Goal: Task Accomplishment & Management: Complete application form

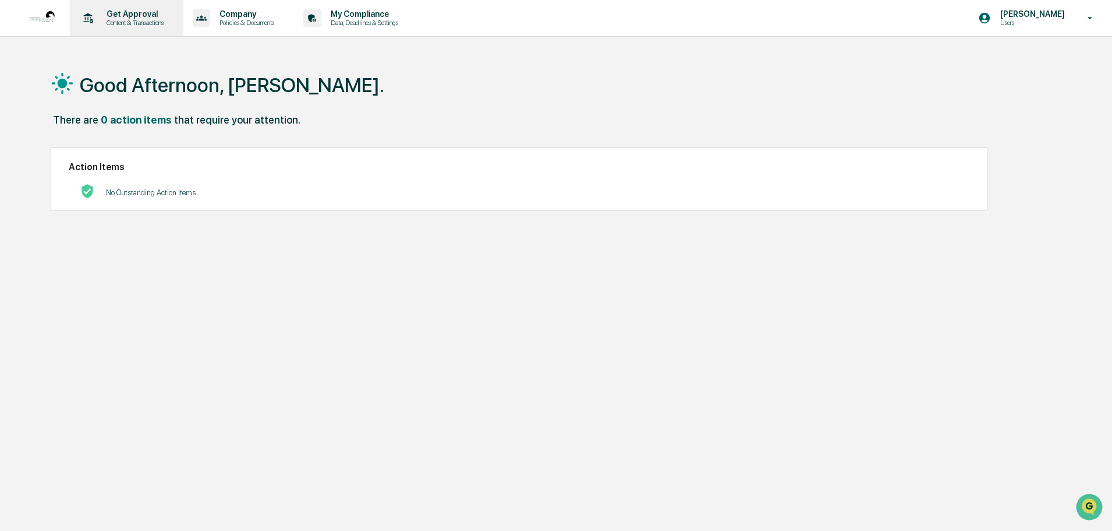
click at [130, 20] on p "Content & Transactions" at bounding box center [133, 23] width 72 height 8
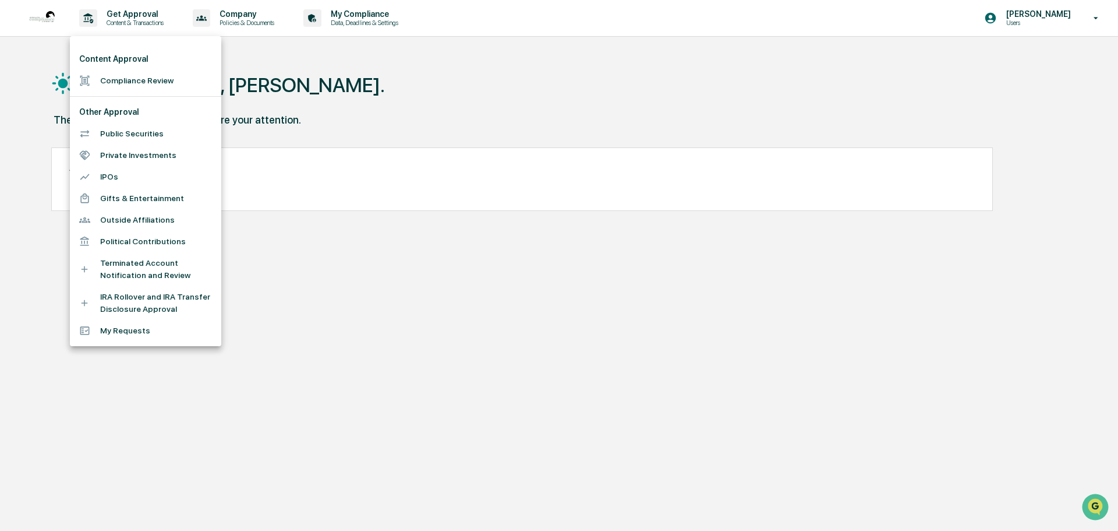
click at [1042, 29] on div at bounding box center [559, 265] width 1118 height 531
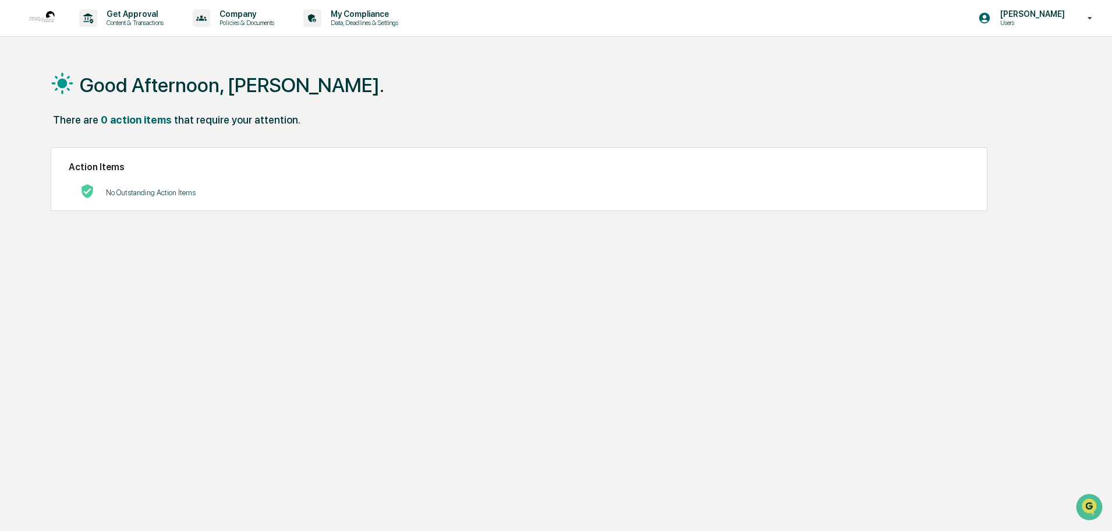
click at [1042, 20] on p "Users" at bounding box center [1031, 23] width 80 height 8
click at [1021, 58] on li "Switch to Admin view..." at bounding box center [1027, 59] width 163 height 22
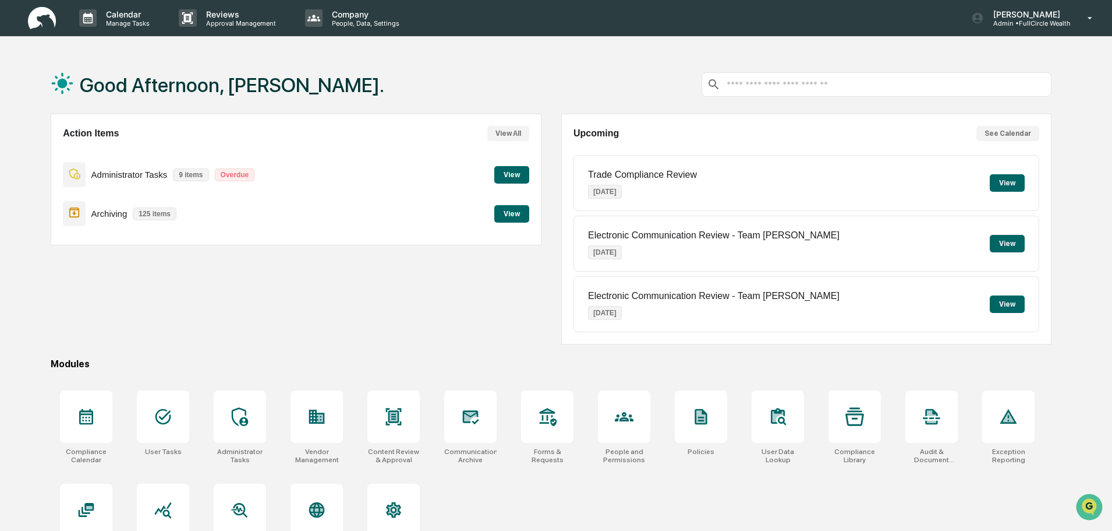
click at [522, 175] on button "View" at bounding box center [511, 174] width 35 height 17
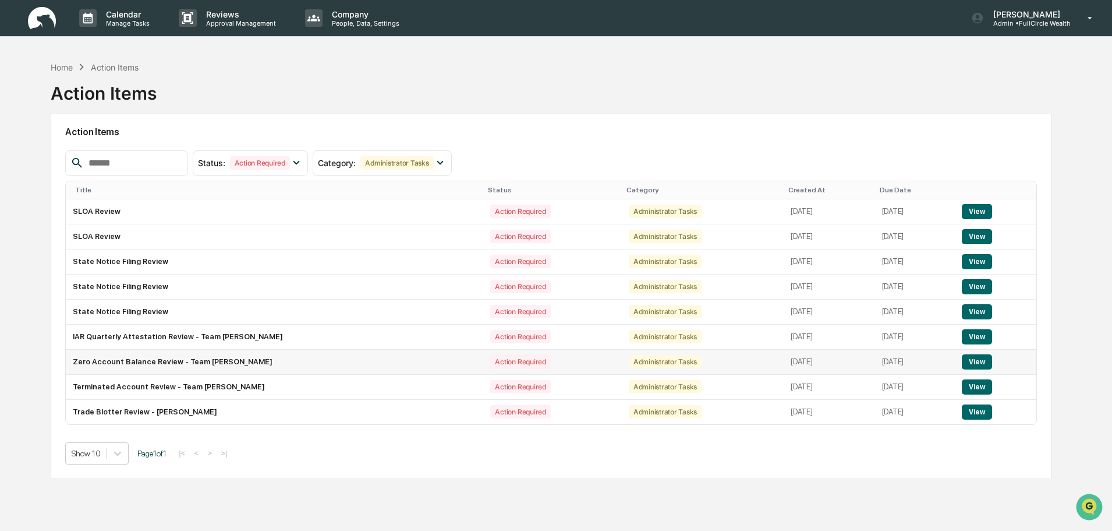
click at [980, 364] on button "View" at bounding box center [977, 361] width 30 height 15
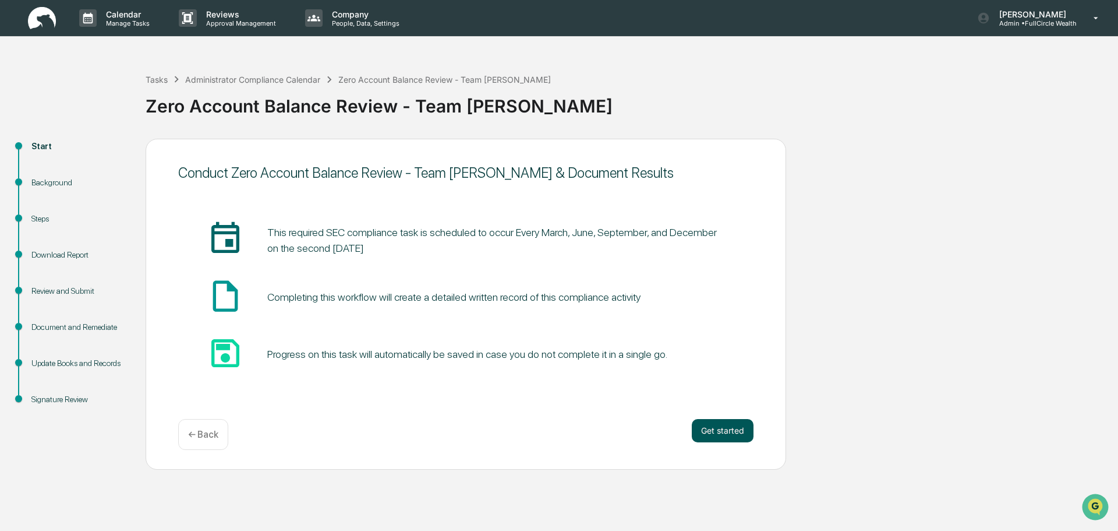
click at [735, 433] on button "Get started" at bounding box center [723, 430] width 62 height 23
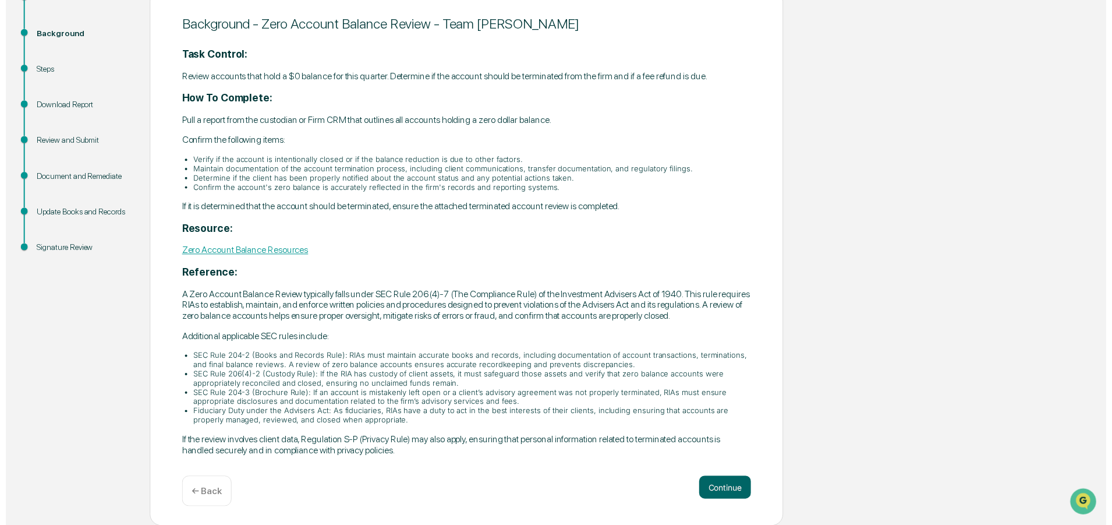
scroll to position [150, 0]
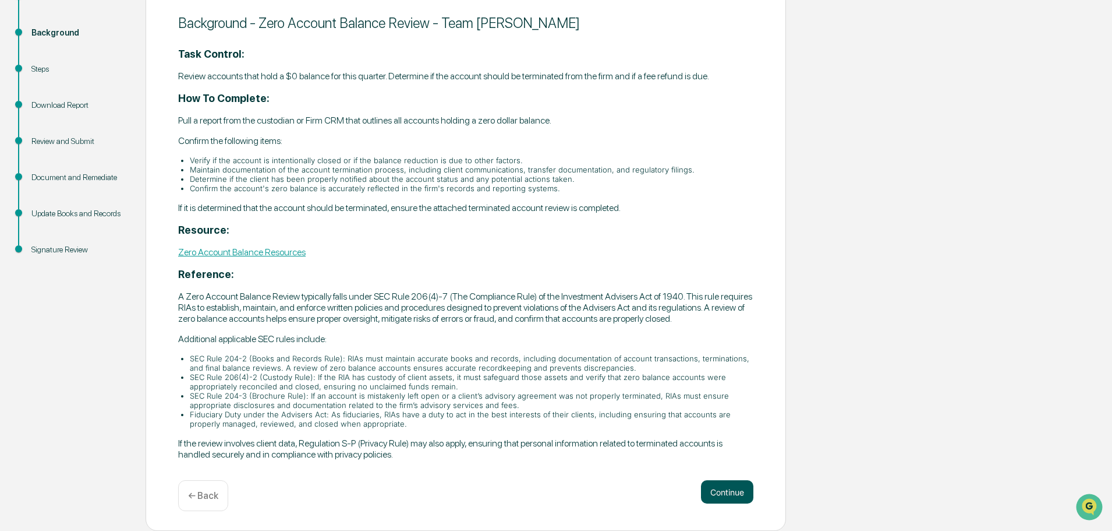
click at [723, 493] on button "Continue" at bounding box center [727, 491] width 52 height 23
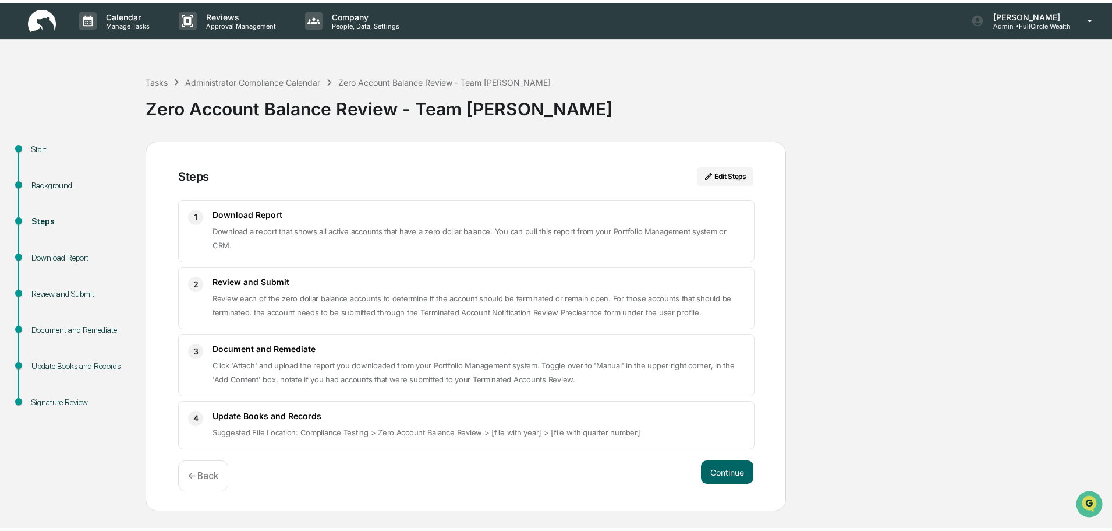
scroll to position [0, 0]
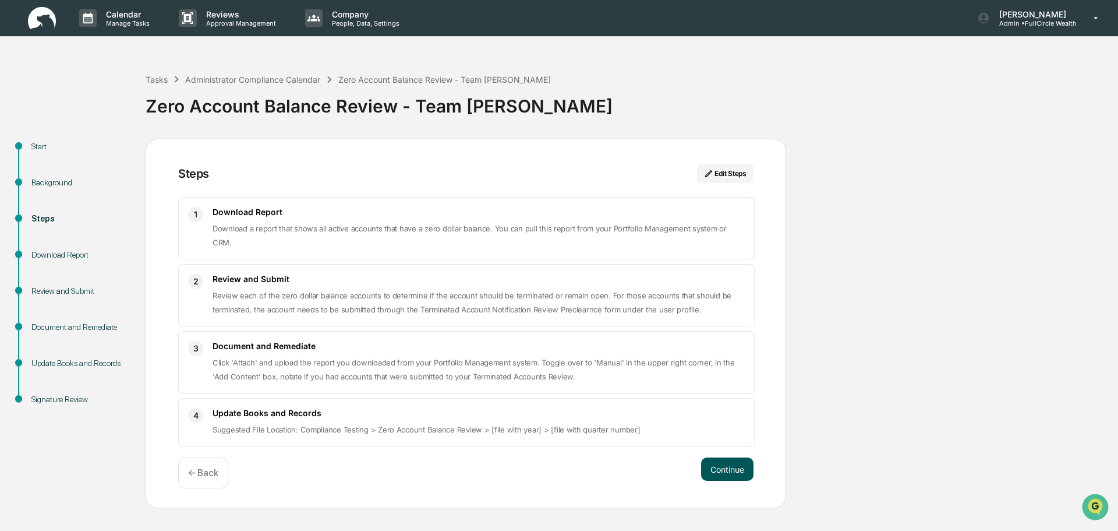
click at [733, 461] on button "Continue" at bounding box center [727, 468] width 52 height 23
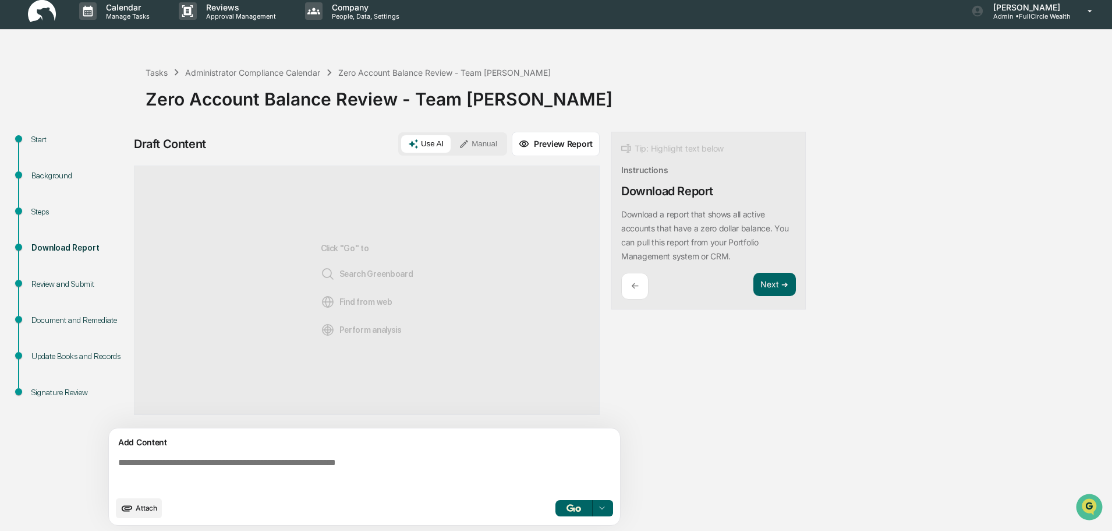
scroll to position [9, 0]
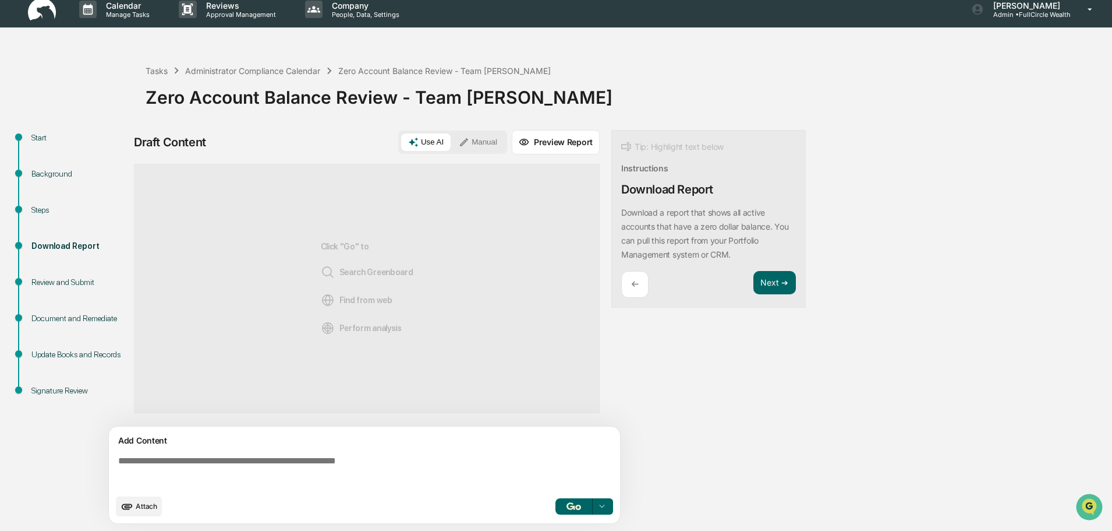
click at [479, 144] on button "Manual" at bounding box center [478, 141] width 52 height 17
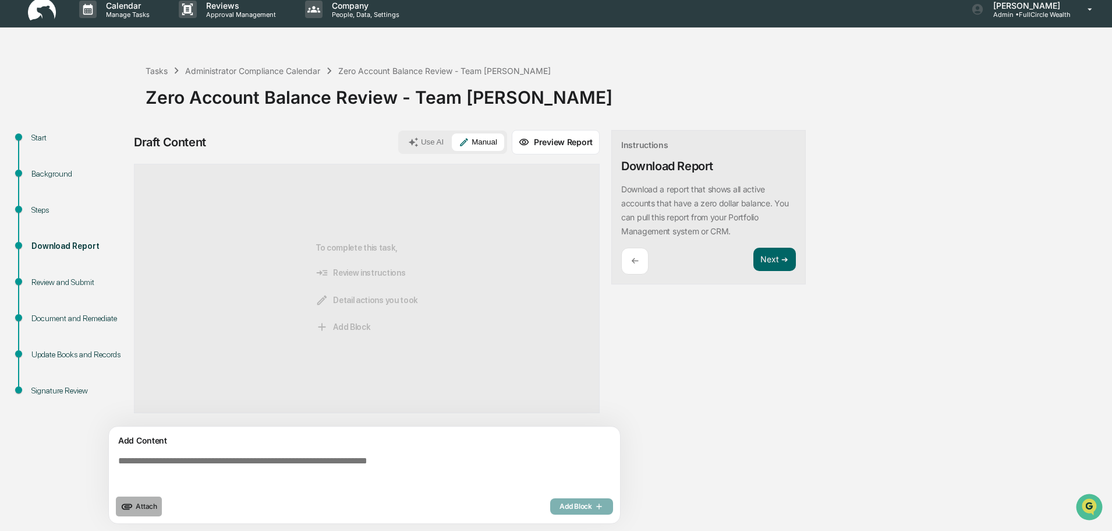
click at [153, 508] on span "Attach" at bounding box center [147, 505] width 22 height 9
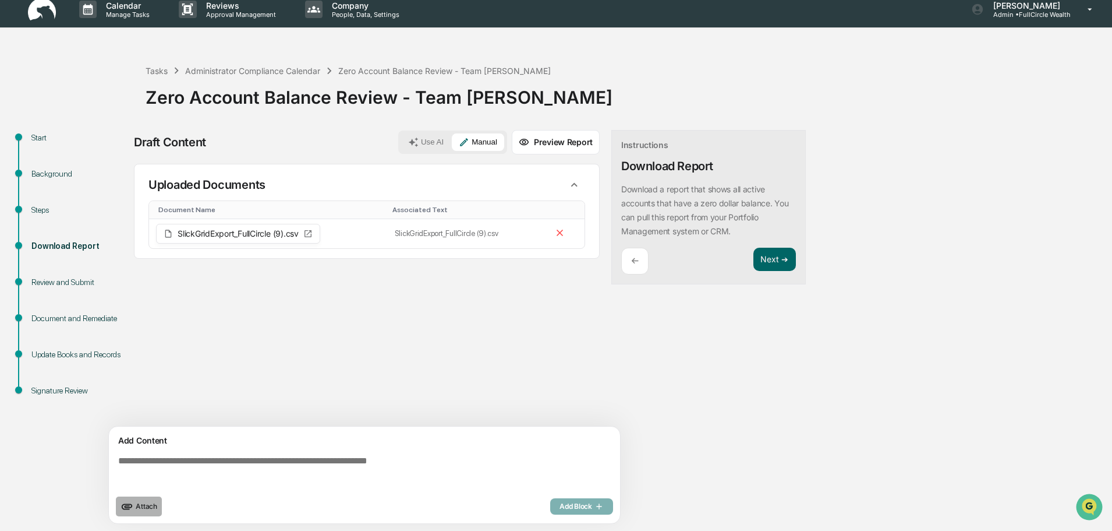
click at [135, 503] on button "Attach" at bounding box center [139, 506] width 46 height 20
click at [771, 265] on button "Next ➔" at bounding box center [775, 260] width 43 height 24
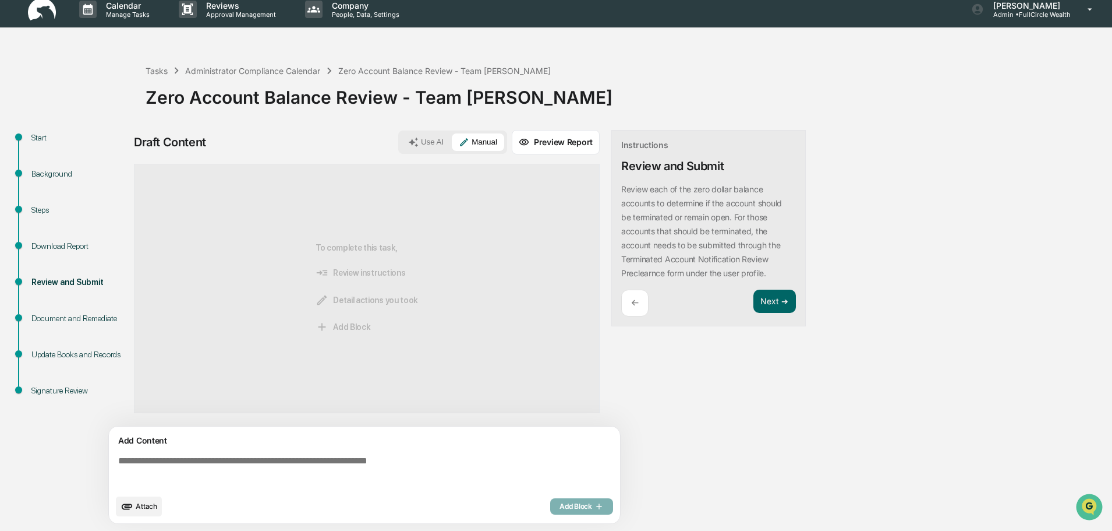
click at [302, 458] on textarea at bounding box center [367, 472] width 507 height 42
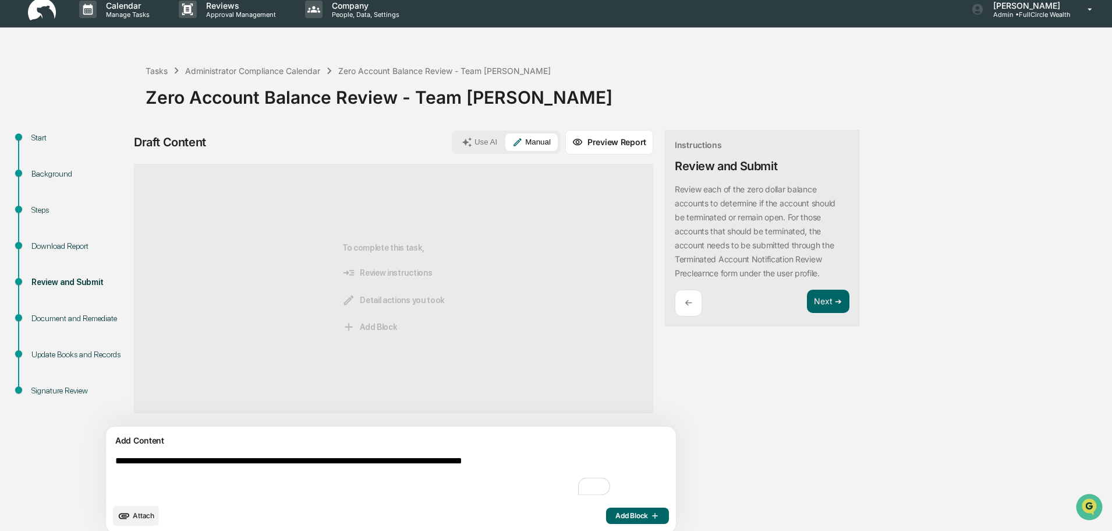
type textarea "**********"
click at [606, 509] on button "Add Block" at bounding box center [637, 515] width 63 height 16
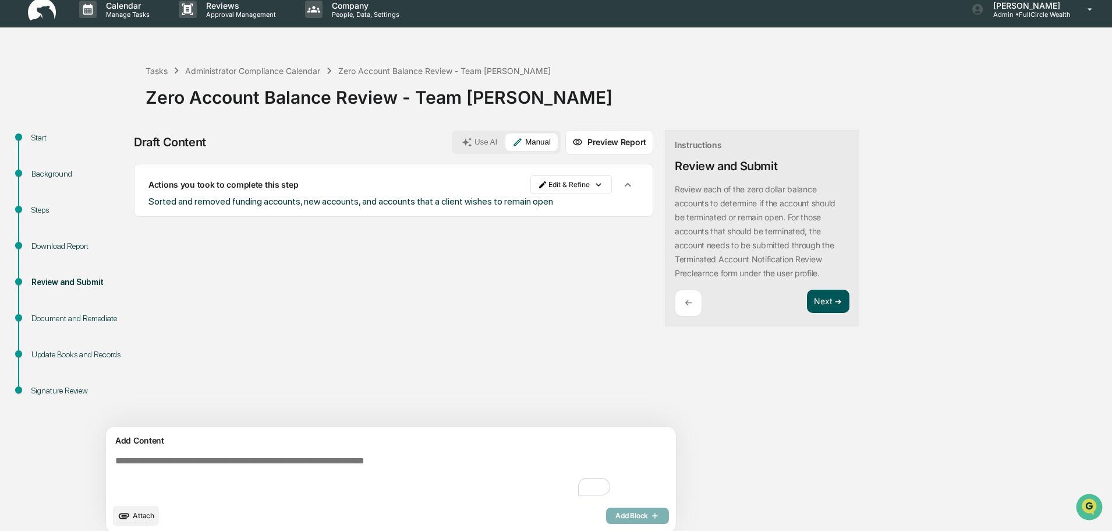
click at [807, 304] on button "Next ➔" at bounding box center [828, 301] width 43 height 24
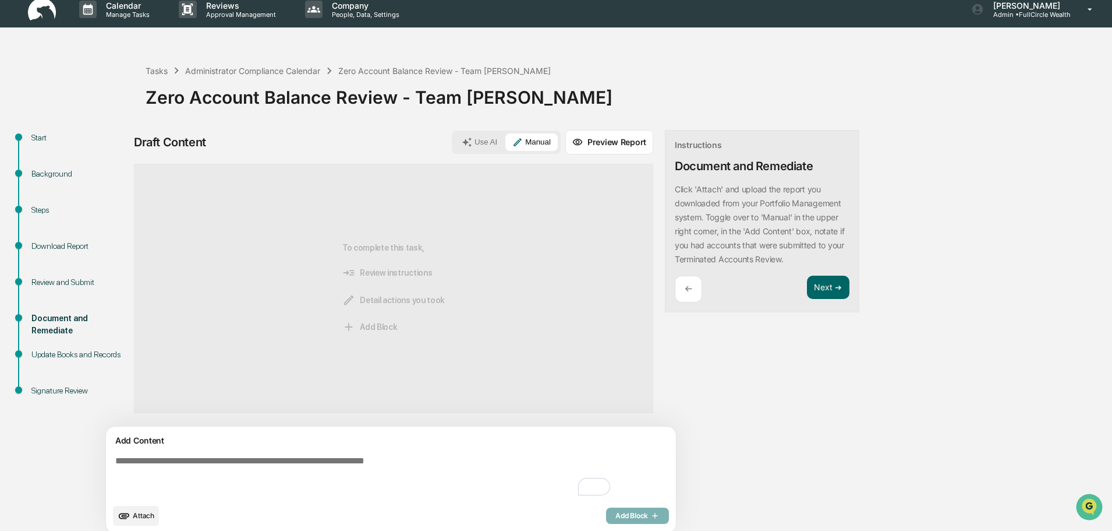
click at [389, 475] on textarea "To enrich screen reader interactions, please activate Accessibility in Grammarl…" at bounding box center [364, 476] width 507 height 51
type textarea "**********"
click at [616, 514] on span "Add Block" at bounding box center [638, 515] width 44 height 9
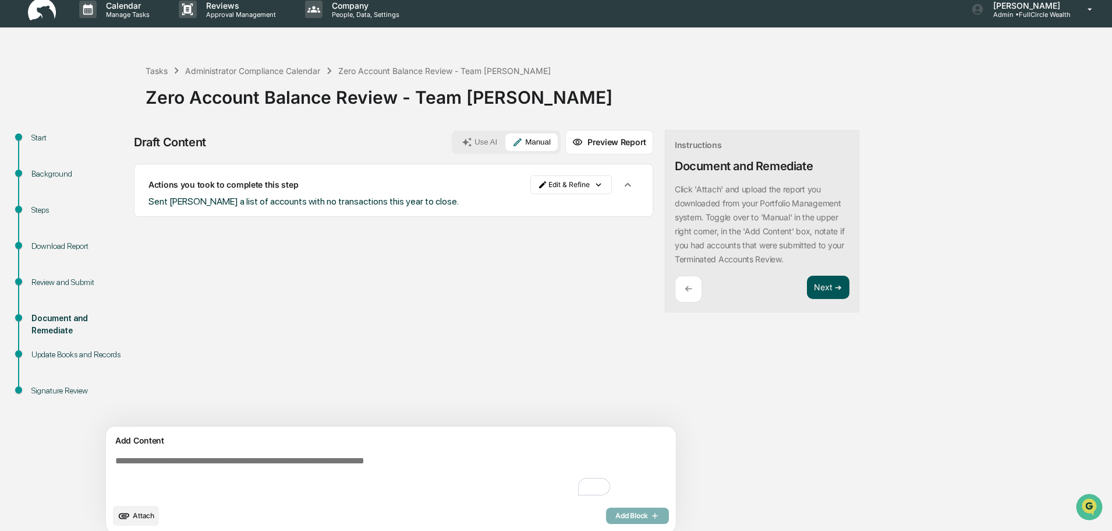
click at [807, 287] on button "Next ➔" at bounding box center [828, 287] width 43 height 24
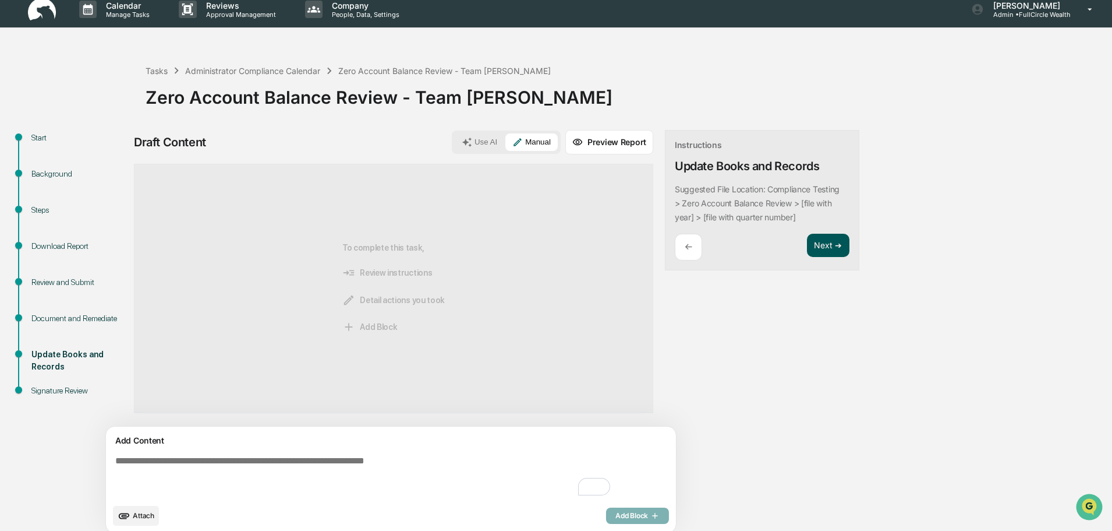
click at [807, 241] on button "Next ➔" at bounding box center [828, 246] width 43 height 24
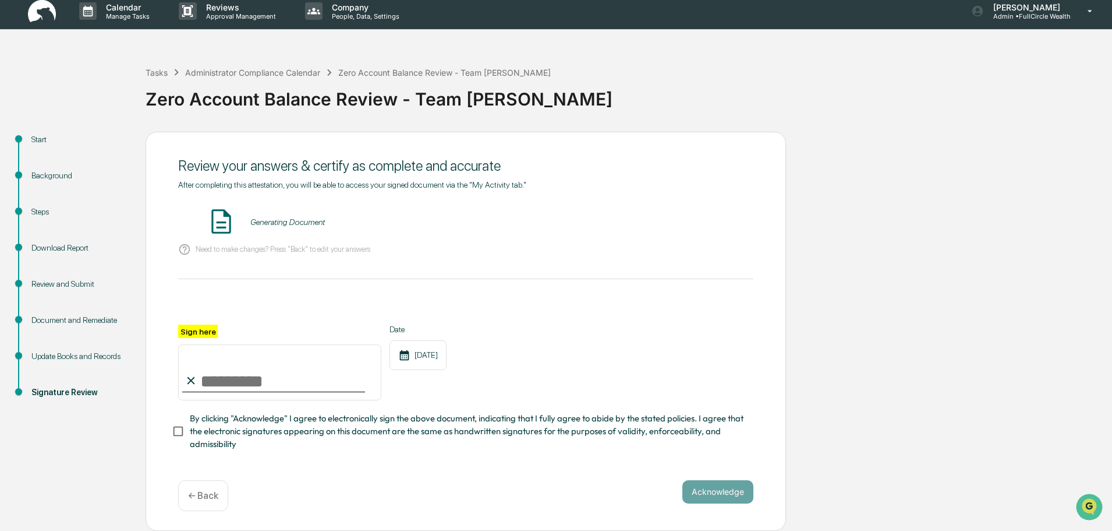
scroll to position [0, 0]
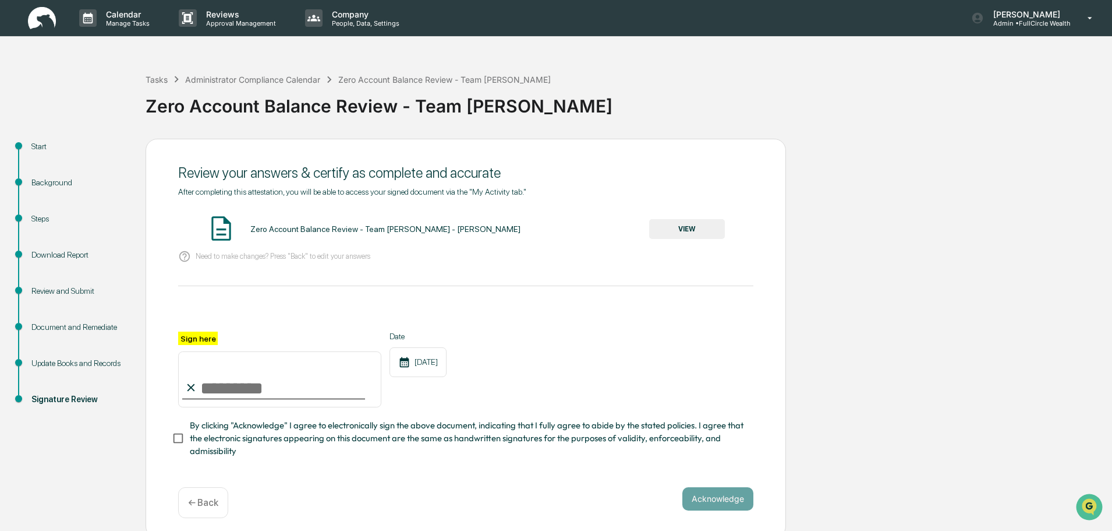
click at [668, 230] on button "VIEW" at bounding box center [687, 229] width 76 height 20
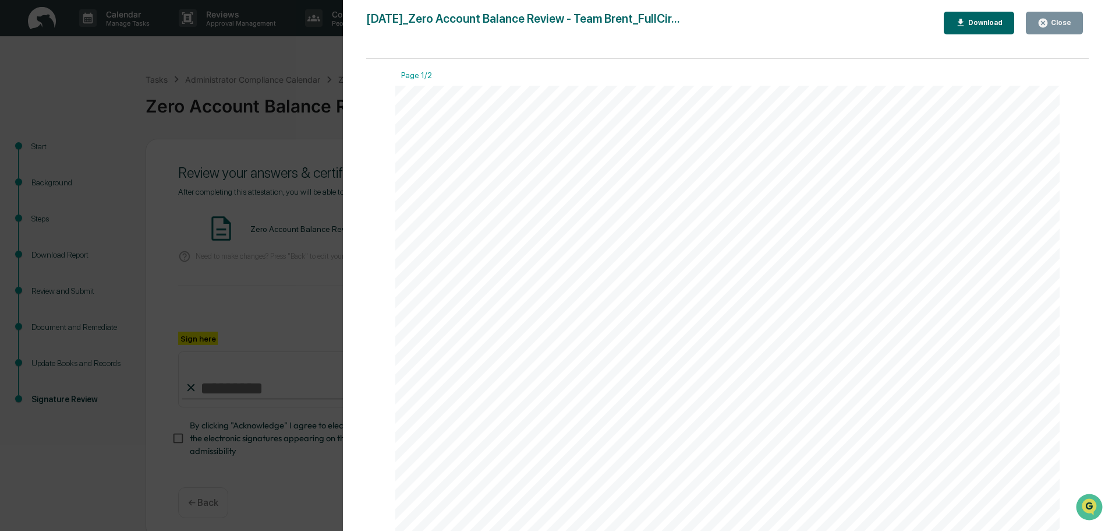
click at [1042, 26] on icon "button" at bounding box center [1043, 22] width 11 height 11
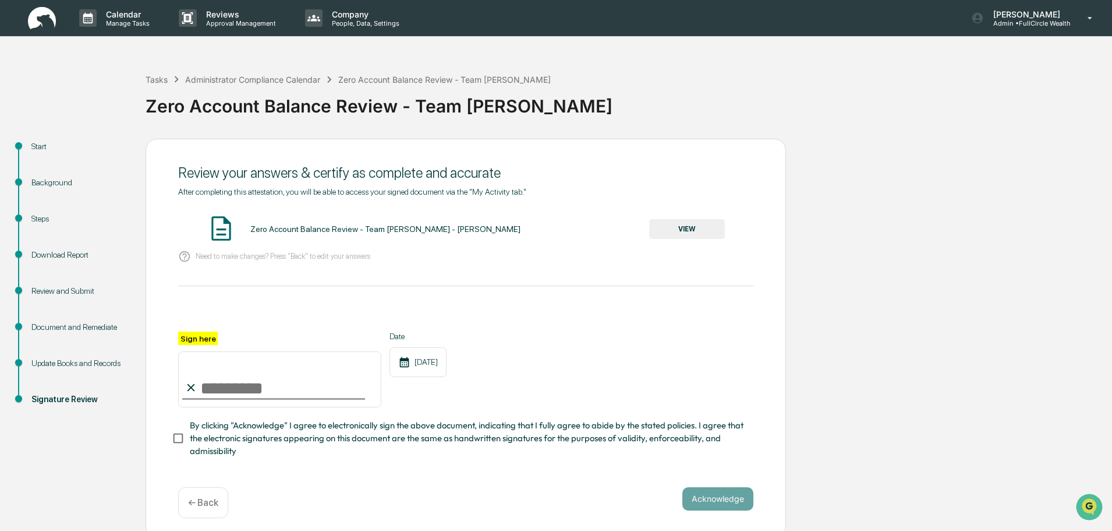
click at [252, 395] on input "Sign here" at bounding box center [279, 379] width 203 height 56
type input "**********"
click at [722, 501] on button "Acknowledge" at bounding box center [718, 498] width 71 height 23
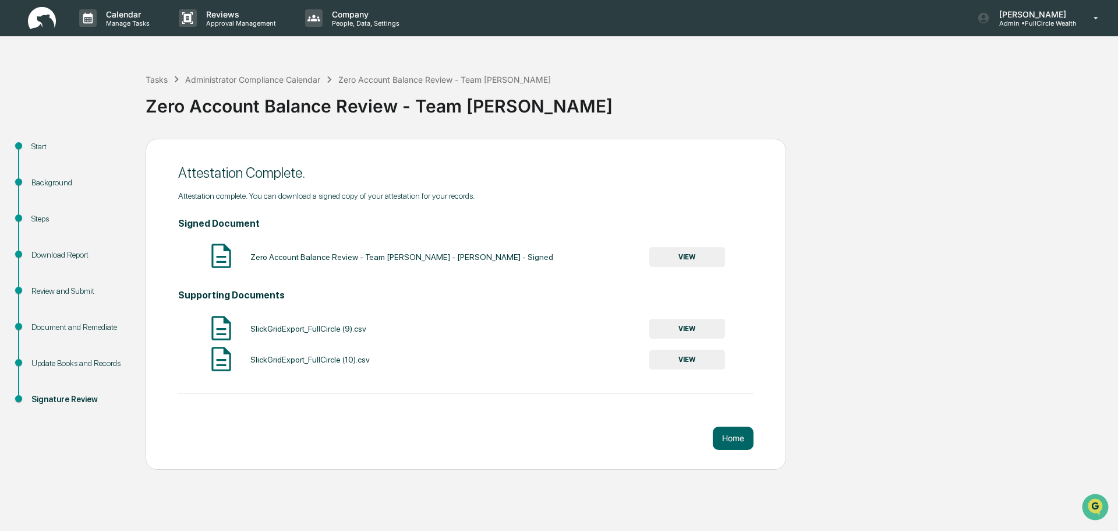
click at [704, 258] on button "VIEW" at bounding box center [687, 257] width 76 height 20
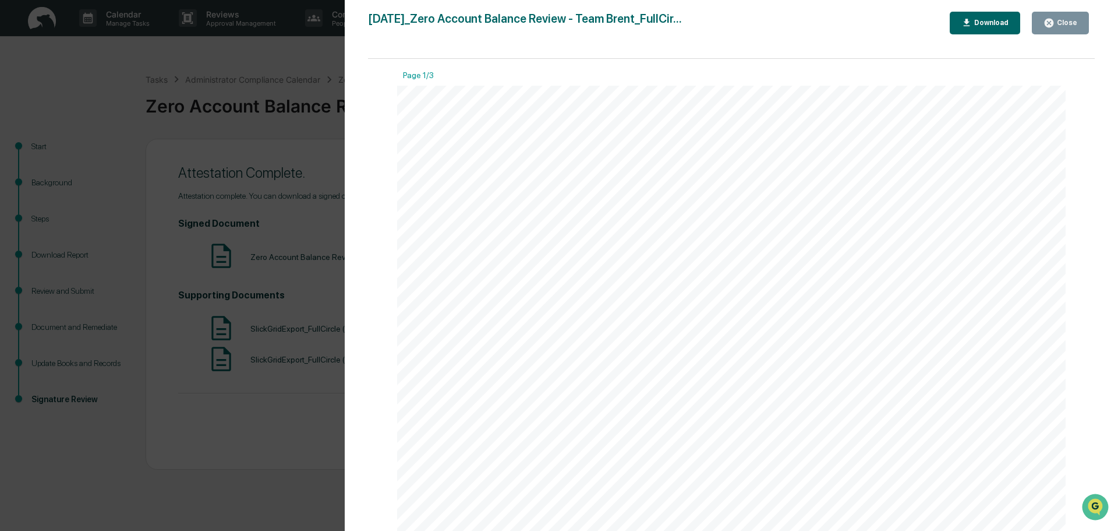
click at [983, 23] on div "Download" at bounding box center [990, 23] width 37 height 8
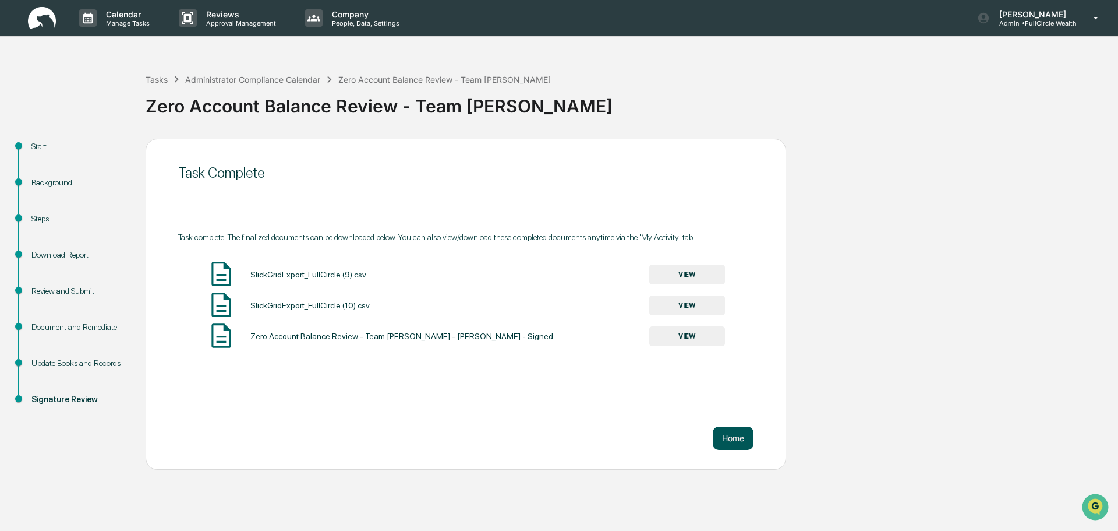
click at [733, 436] on button "Home" at bounding box center [733, 437] width 41 height 23
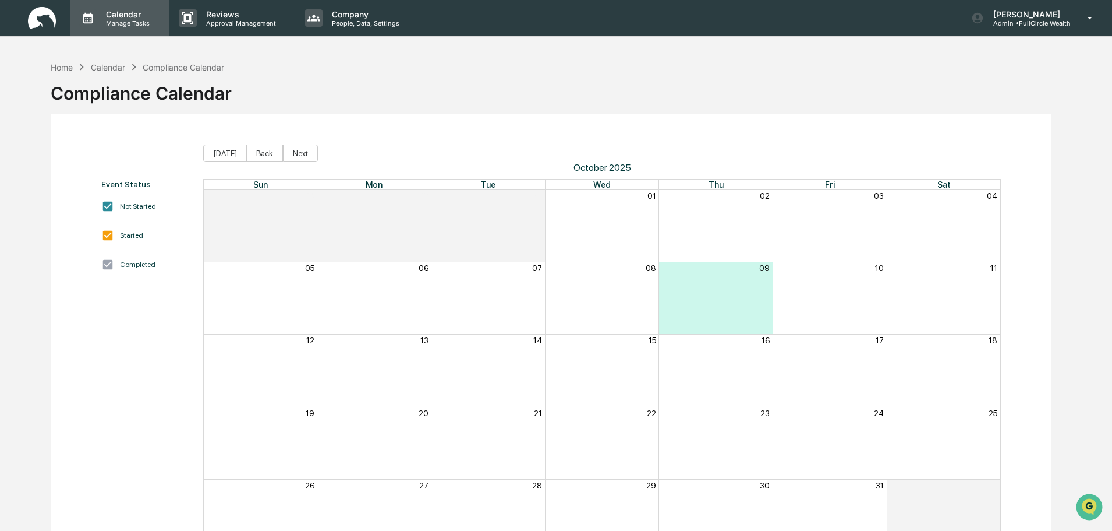
click at [108, 16] on p "Calendar" at bounding box center [126, 14] width 59 height 10
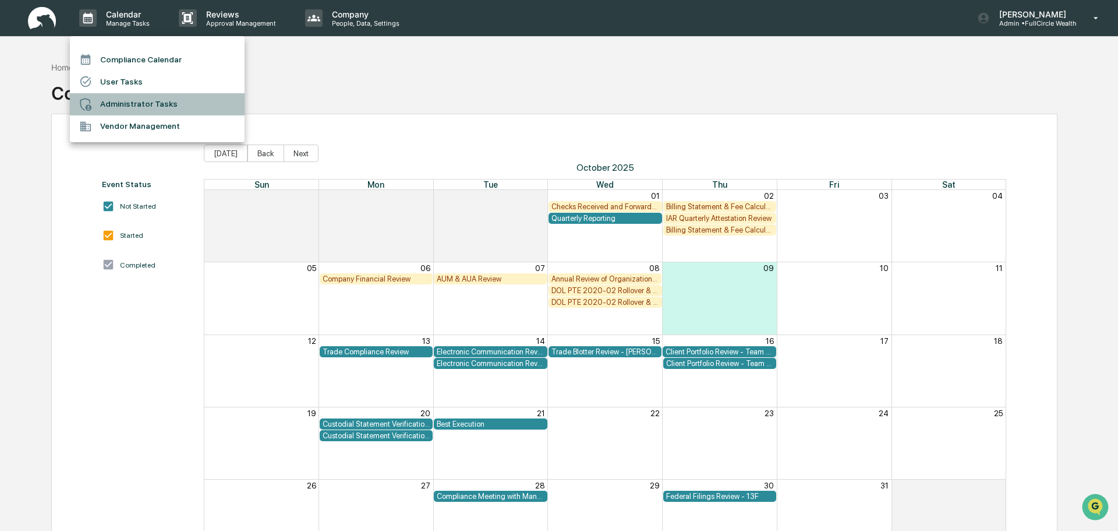
click at [133, 99] on li "Administrator Tasks" at bounding box center [157, 104] width 175 height 22
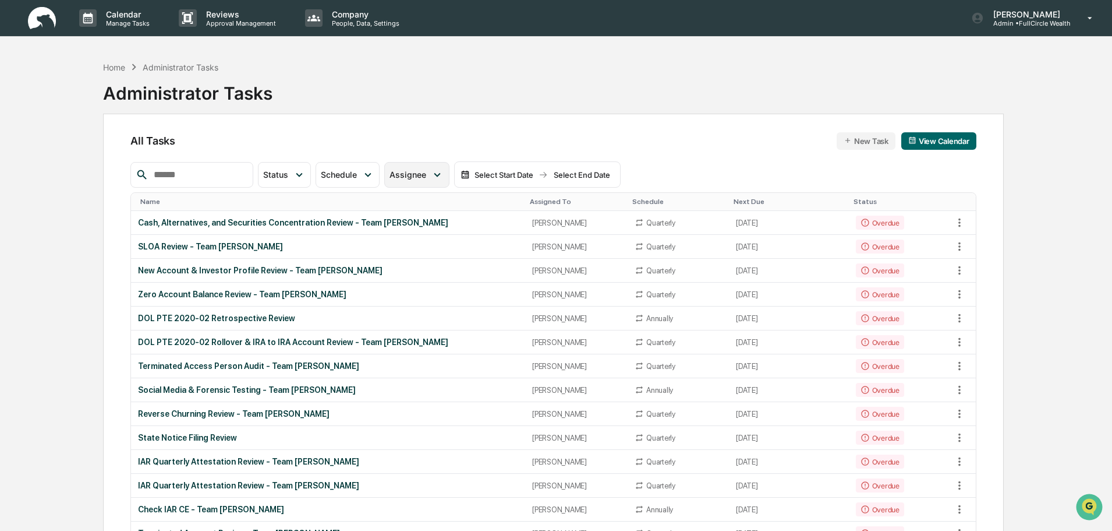
click at [422, 176] on span "Assignee" at bounding box center [408, 174] width 37 height 10
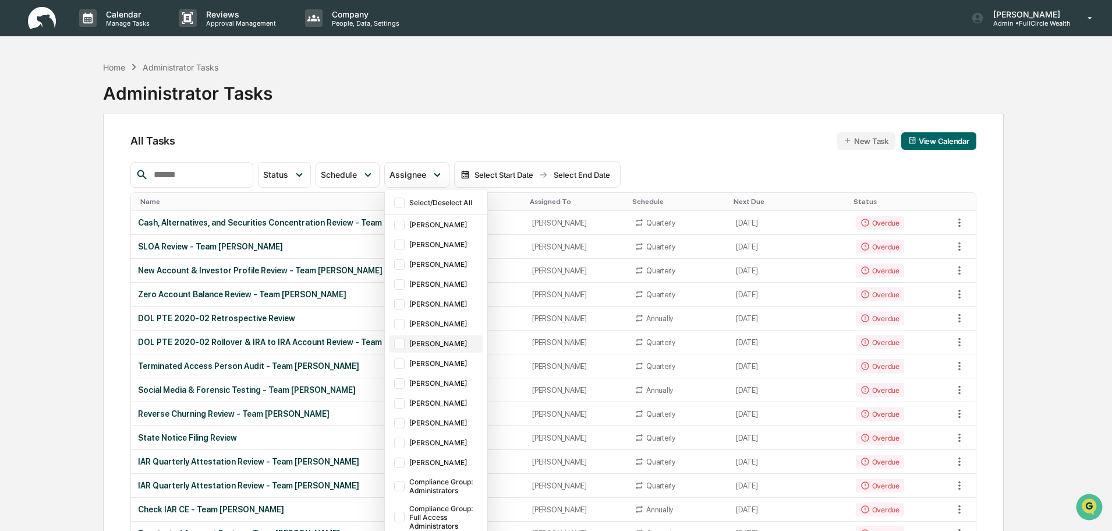
click at [405, 343] on div at bounding box center [399, 343] width 10 height 10
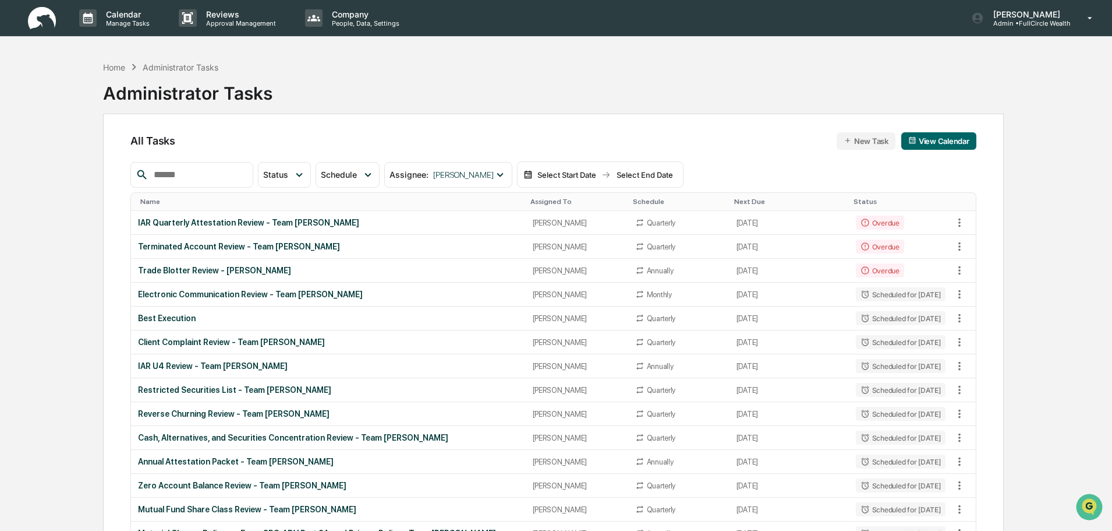
click at [528, 76] on div "Home Administrator Tasks Administrator Tasks" at bounding box center [553, 84] width 901 height 58
click at [231, 244] on div "Terminated Account Review - Team [PERSON_NAME]" at bounding box center [328, 246] width 380 height 9
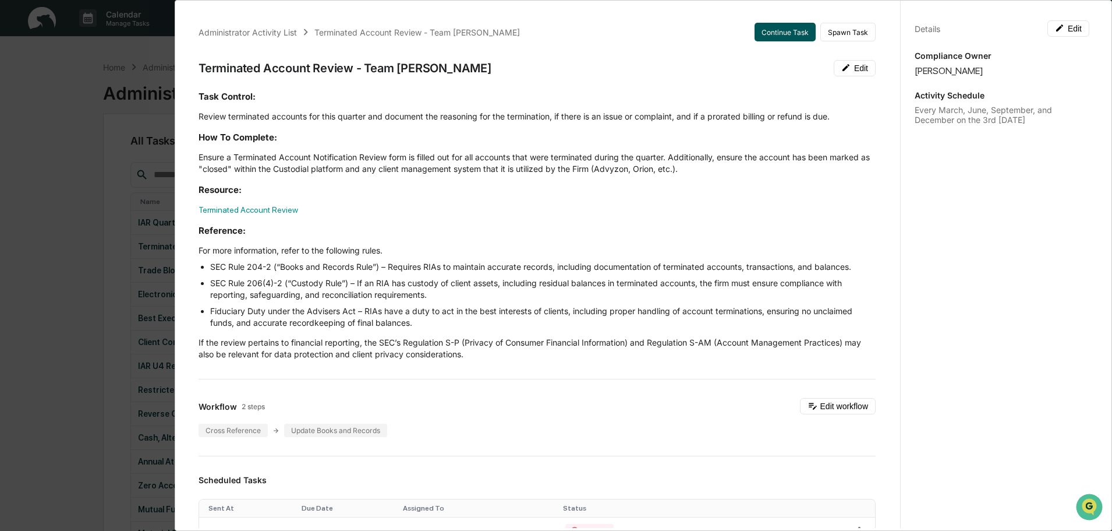
click at [784, 29] on button "Continue Task" at bounding box center [785, 32] width 61 height 19
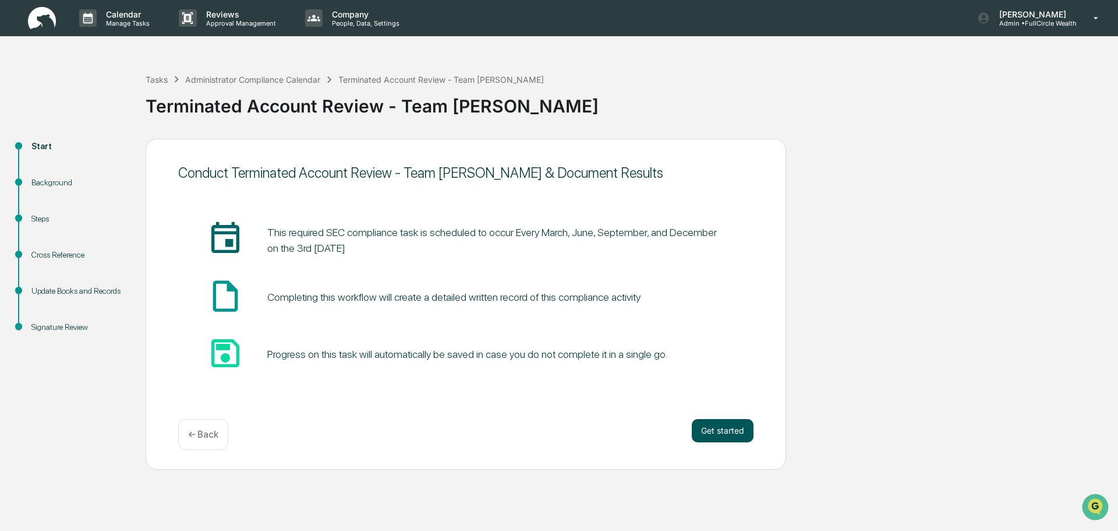
click at [712, 432] on button "Get started" at bounding box center [723, 430] width 62 height 23
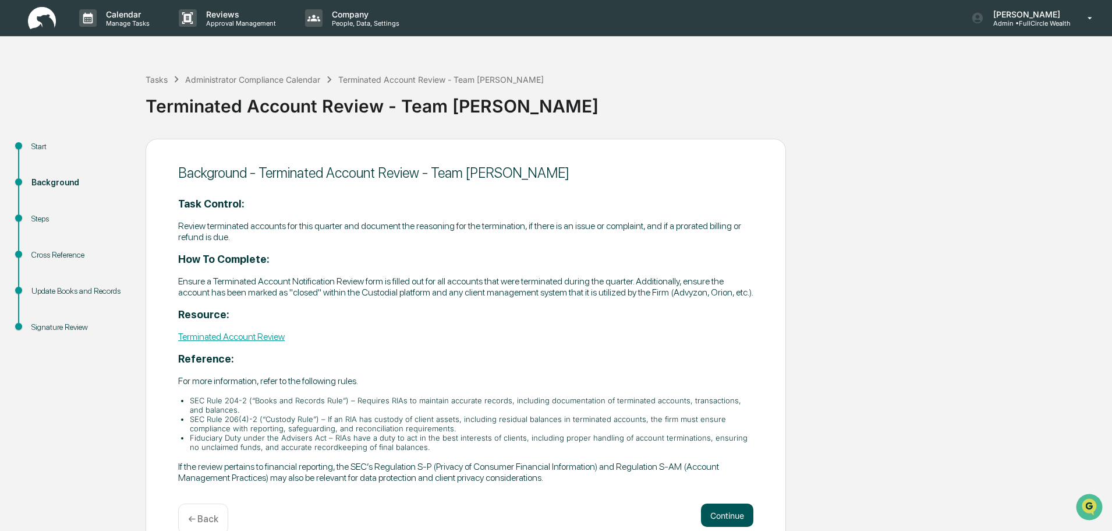
click at [733, 520] on button "Continue" at bounding box center [727, 514] width 52 height 23
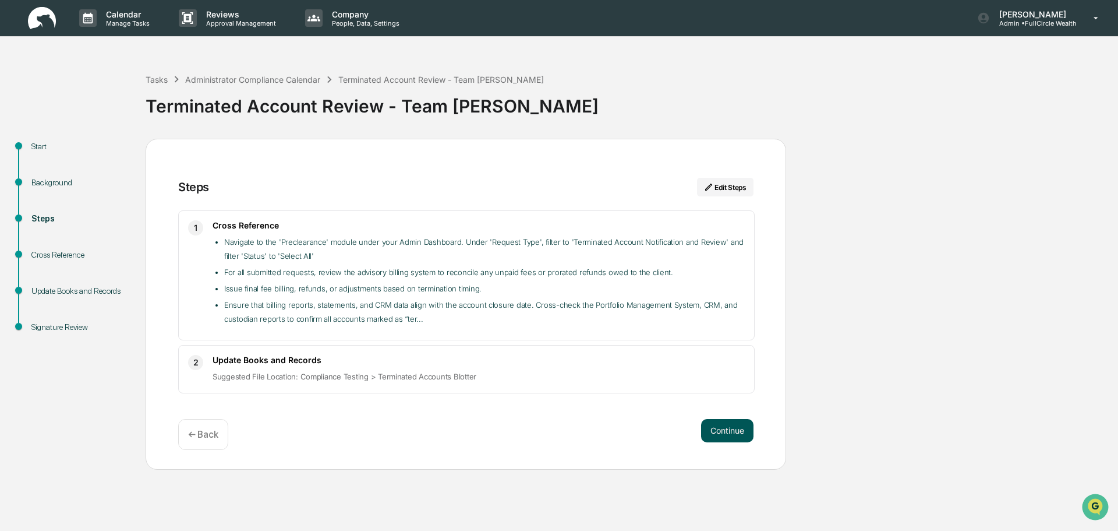
click at [731, 428] on button "Continue" at bounding box center [727, 430] width 52 height 23
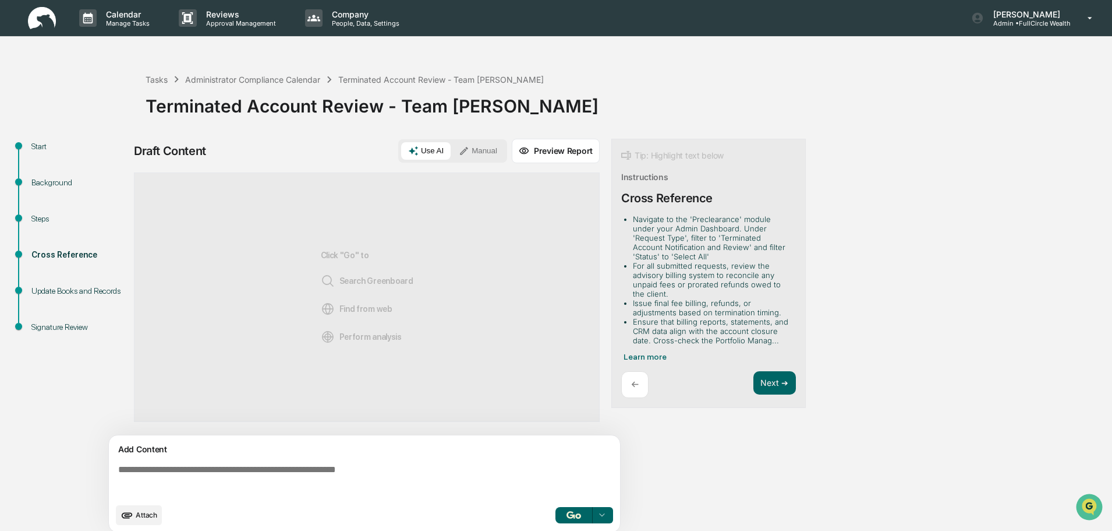
drag, startPoint x: 487, startPoint y: 151, endPoint x: 498, endPoint y: 294, distance: 143.1
click at [486, 151] on button "Manual" at bounding box center [478, 150] width 52 height 17
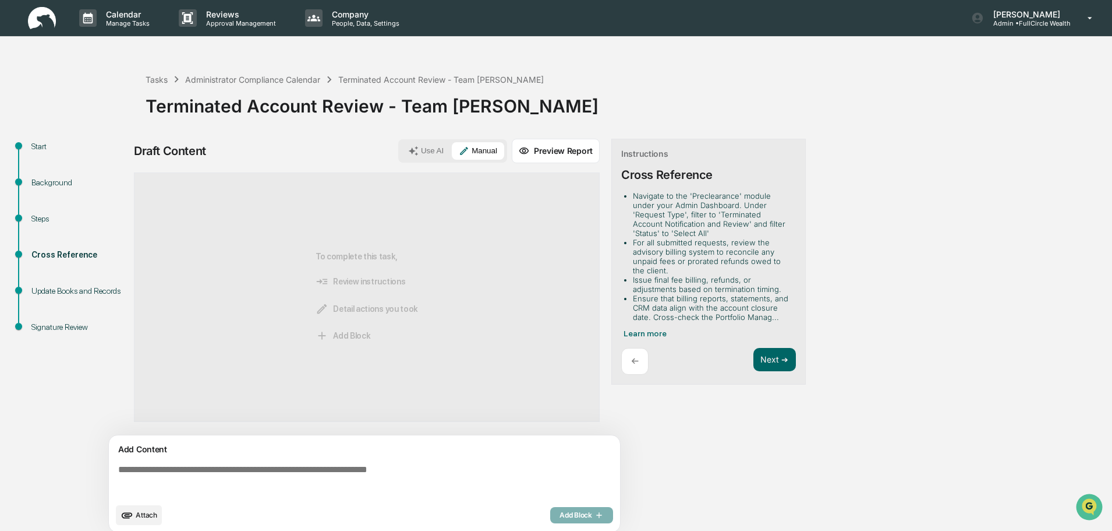
click at [400, 477] on textarea at bounding box center [367, 481] width 507 height 42
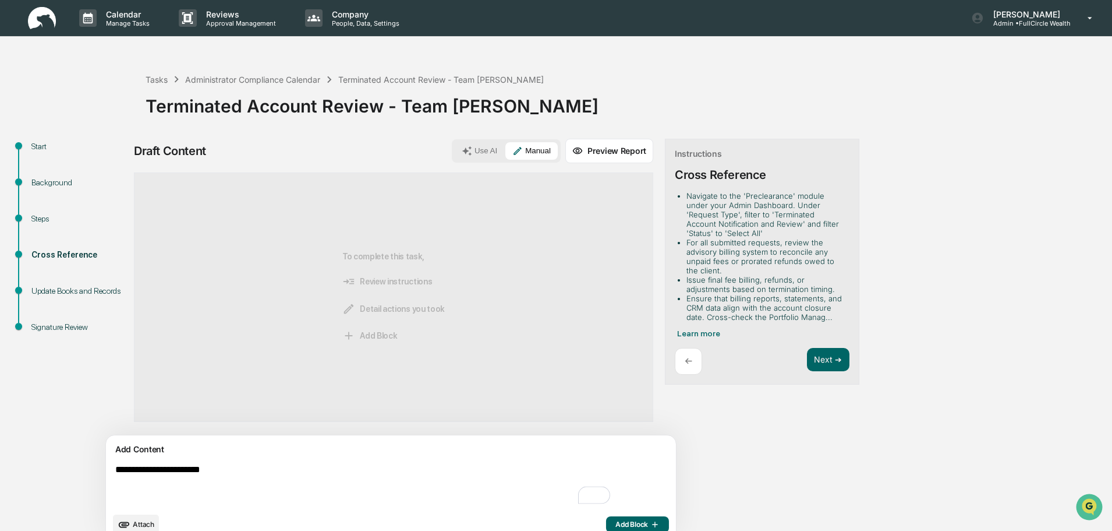
type textarea "**********"
click at [616, 528] on span "Add Block" at bounding box center [638, 524] width 44 height 9
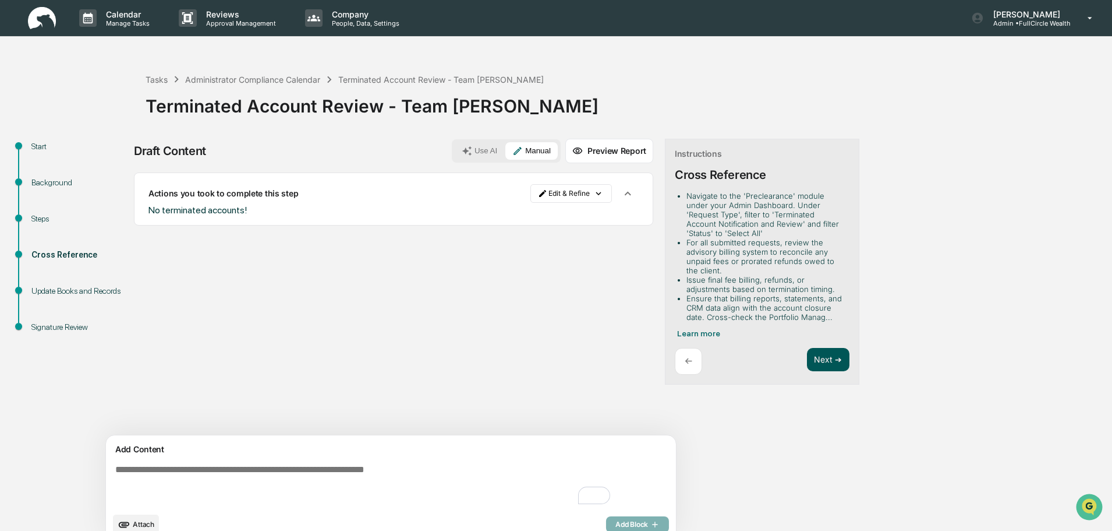
click at [807, 359] on button "Next ➔" at bounding box center [828, 360] width 43 height 24
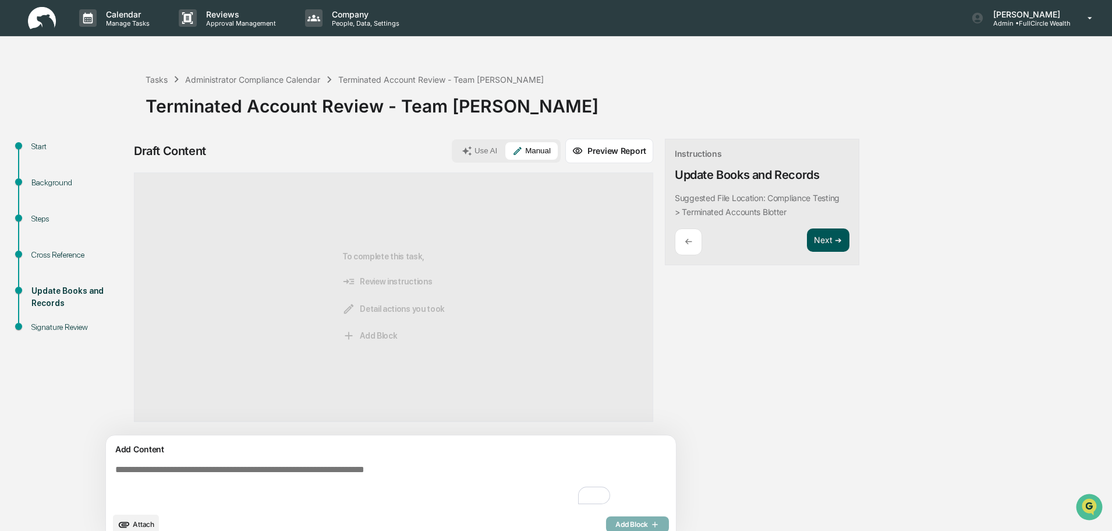
click at [807, 241] on button "Next ➔" at bounding box center [828, 240] width 43 height 24
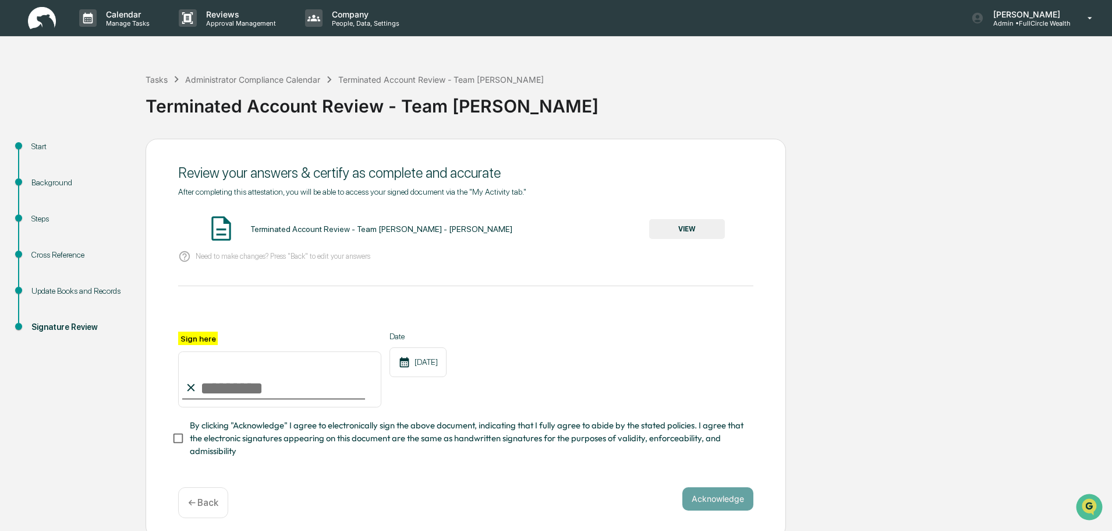
click at [691, 231] on button "VIEW" at bounding box center [687, 229] width 76 height 20
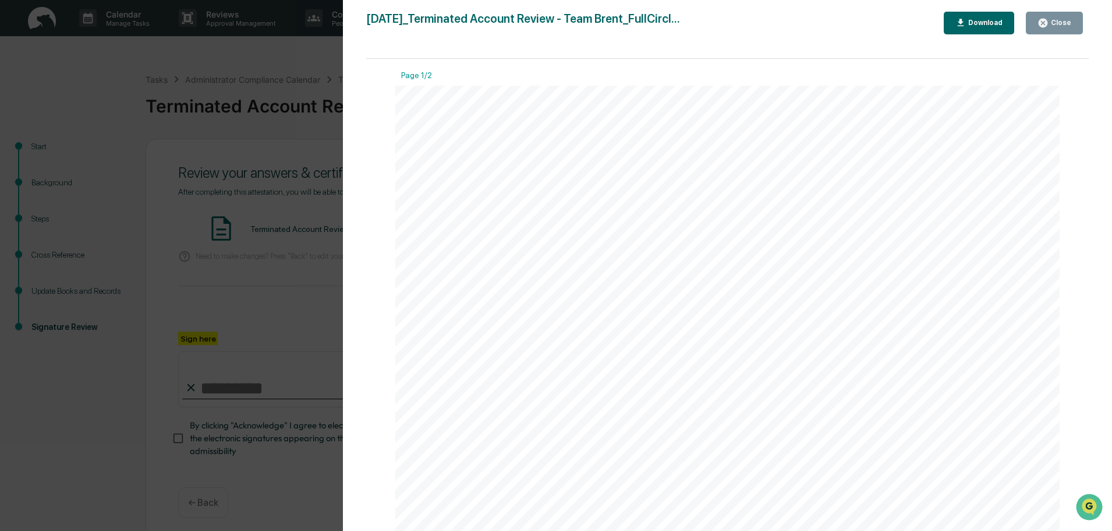
drag, startPoint x: 1038, startPoint y: 17, endPoint x: 994, endPoint y: 43, distance: 50.6
click at [1038, 18] on button "Close" at bounding box center [1054, 23] width 57 height 23
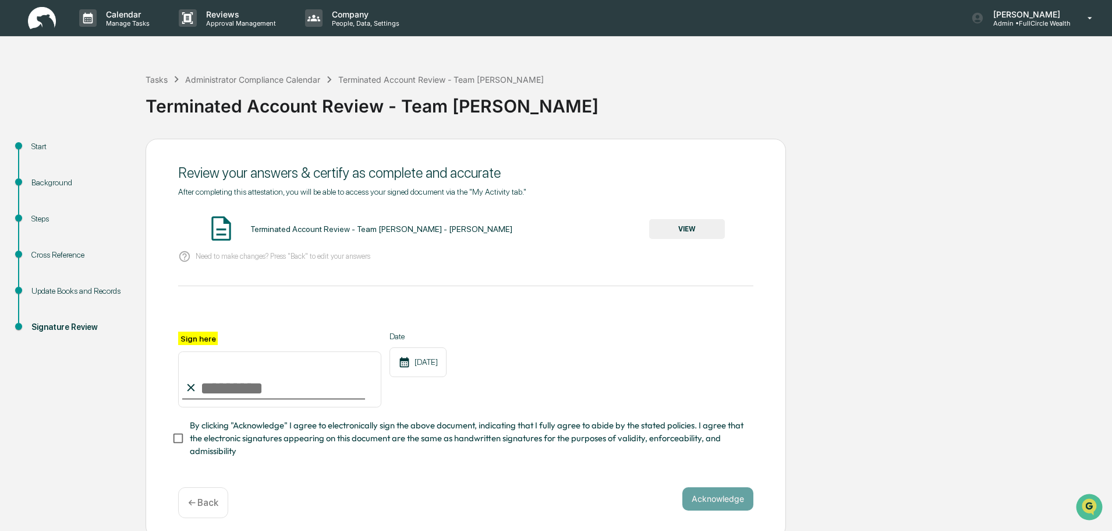
click at [281, 386] on input "Sign here" at bounding box center [279, 379] width 203 height 56
type input "**********"
click at [718, 501] on button "Acknowledge" at bounding box center [718, 498] width 71 height 23
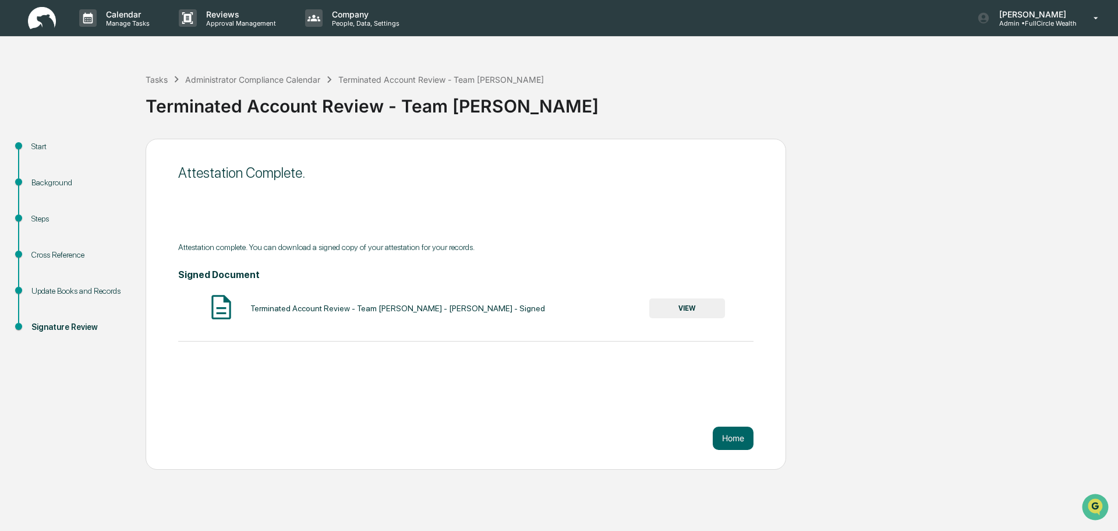
click at [678, 303] on button "VIEW" at bounding box center [687, 308] width 76 height 20
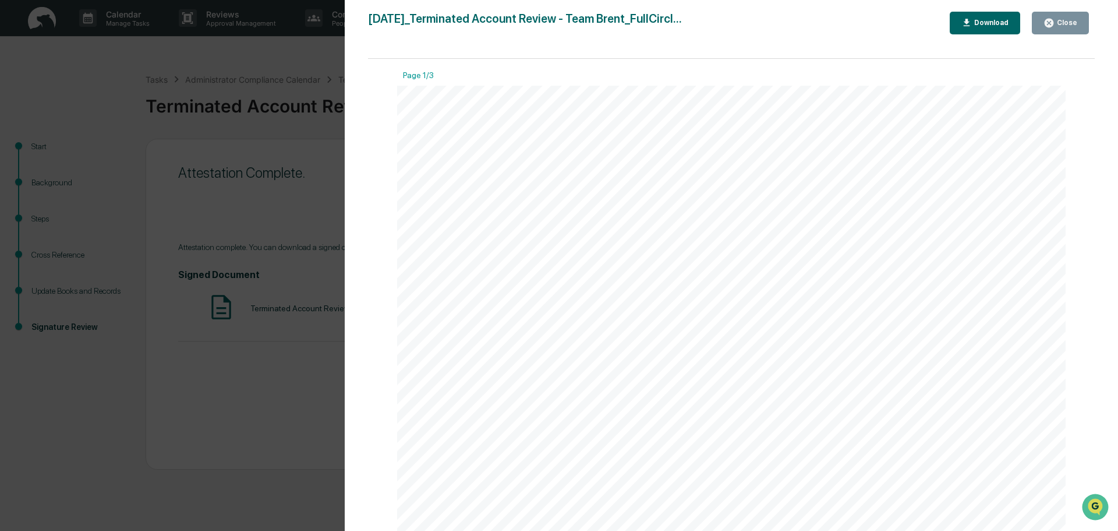
click at [989, 20] on div "Download" at bounding box center [990, 23] width 37 height 8
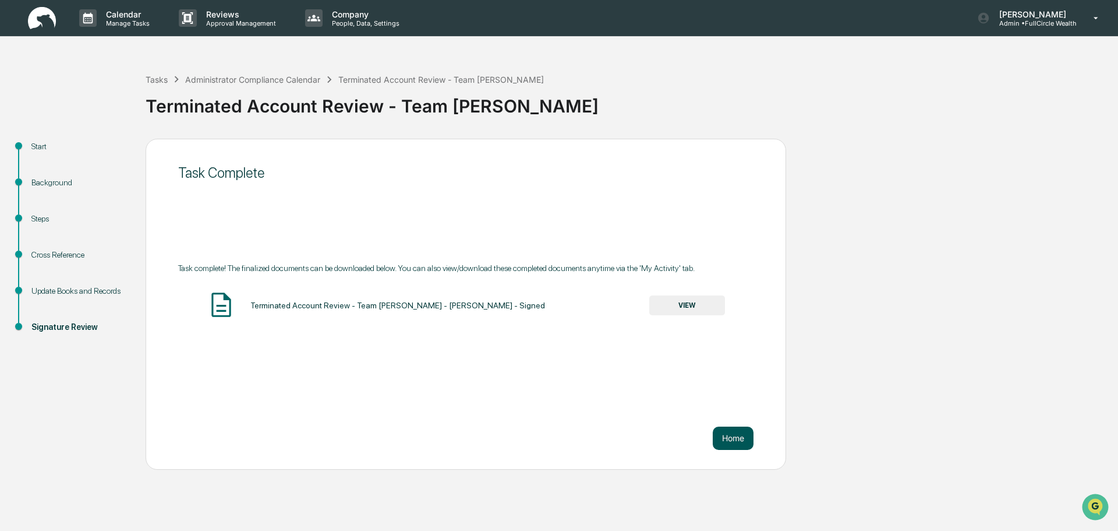
click at [746, 437] on button "Home" at bounding box center [733, 437] width 41 height 23
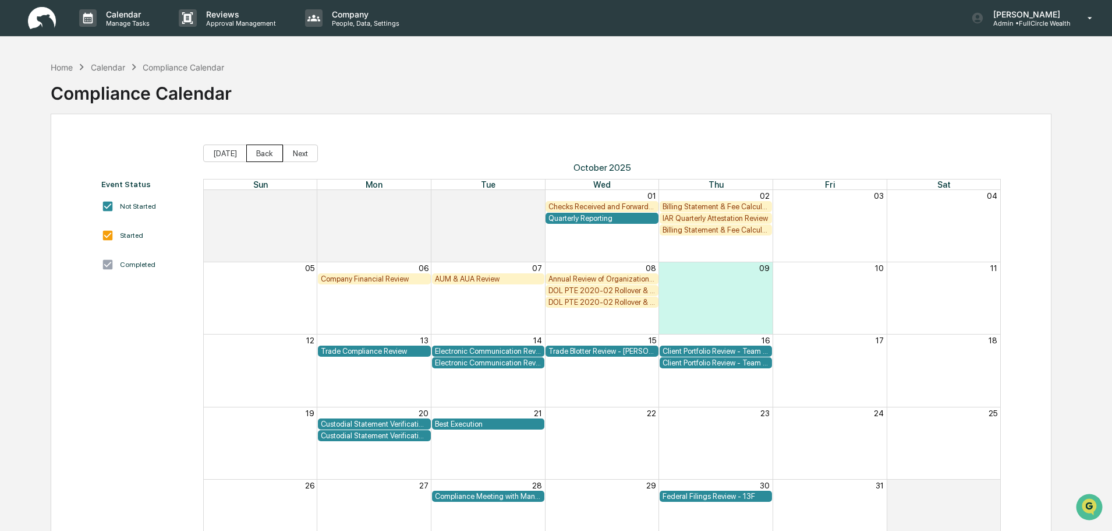
click at [257, 157] on button "Back" at bounding box center [264, 152] width 37 height 17
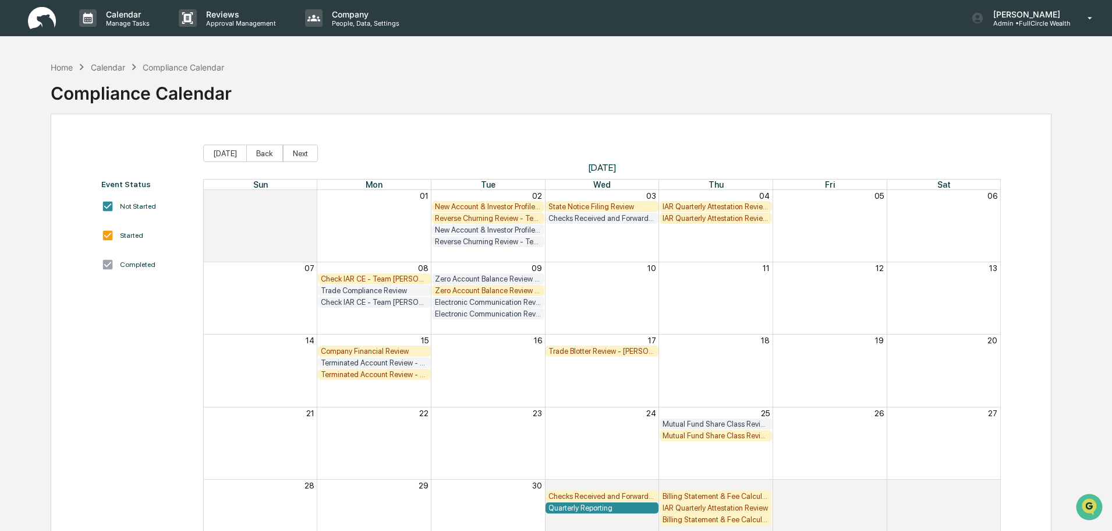
click at [594, 349] on div "Trade Blotter Review - [PERSON_NAME]" at bounding box center [602, 351] width 107 height 9
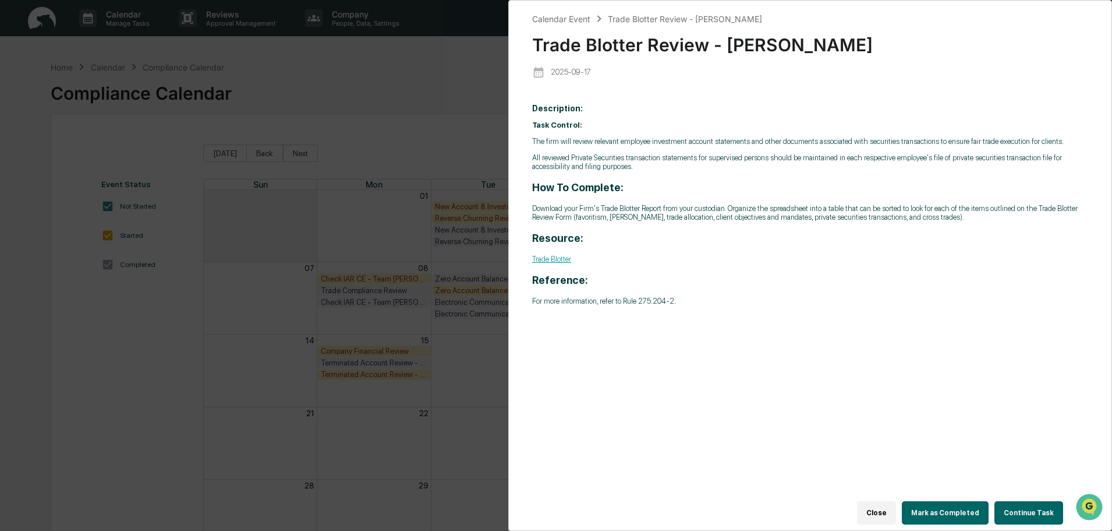
click at [1022, 505] on button "Continue Task" at bounding box center [1029, 512] width 69 height 23
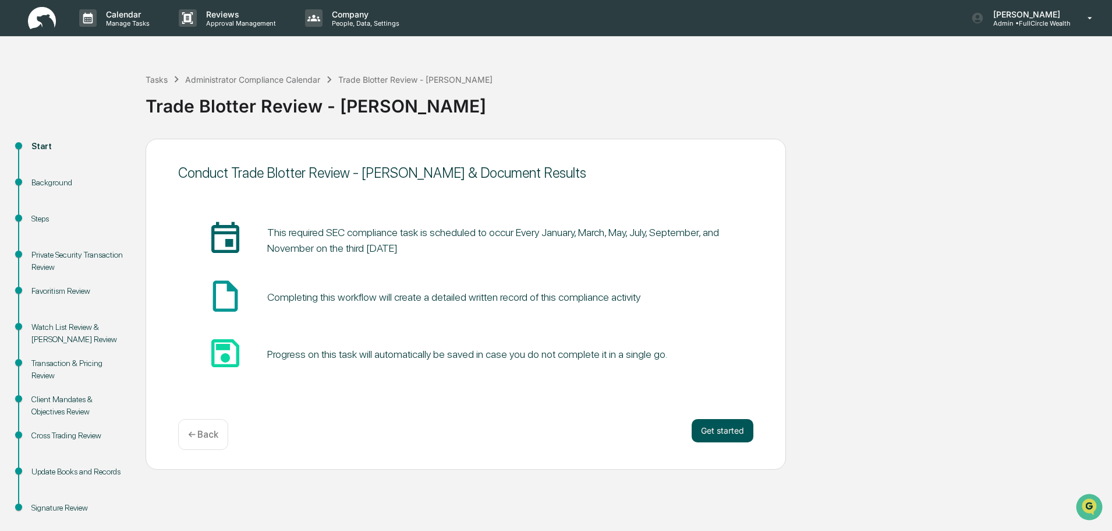
click at [726, 425] on button "Get started" at bounding box center [723, 430] width 62 height 23
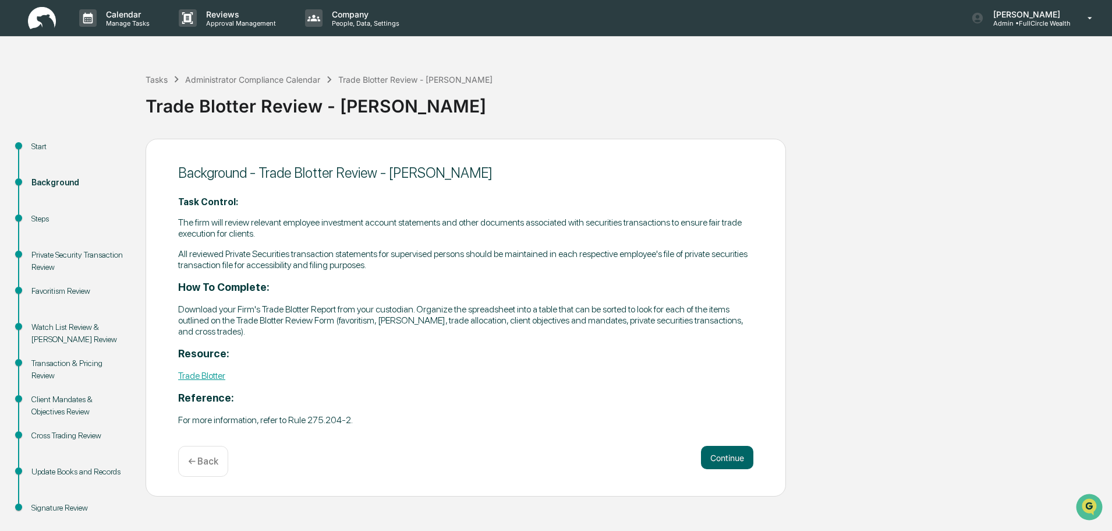
click at [726, 432] on div "​ Task Control: The firm will review relevant employee investment account state…" at bounding box center [465, 311] width 575 height 248
click at [730, 453] on button "Continue" at bounding box center [727, 457] width 52 height 23
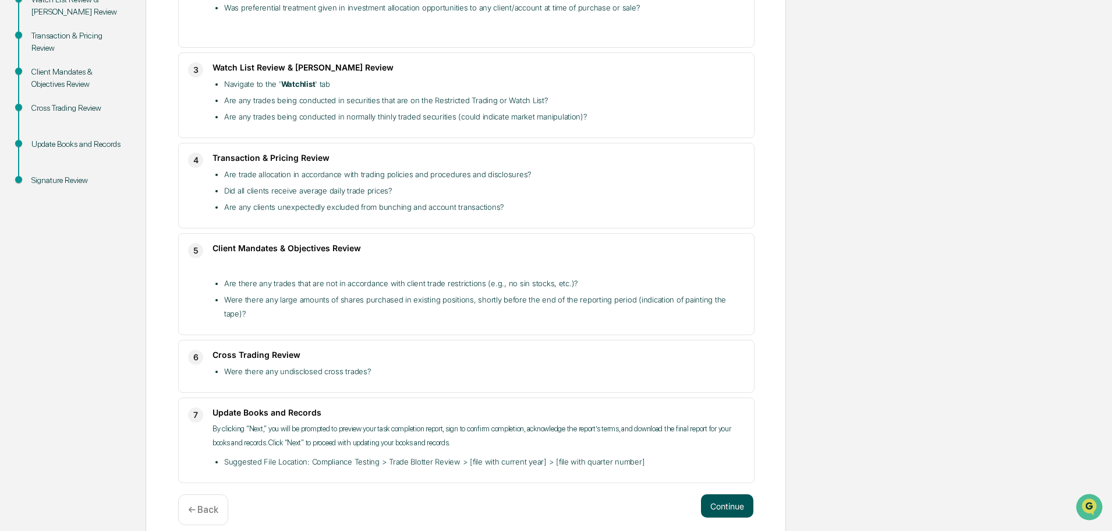
click at [719, 495] on button "Continue" at bounding box center [727, 505] width 52 height 23
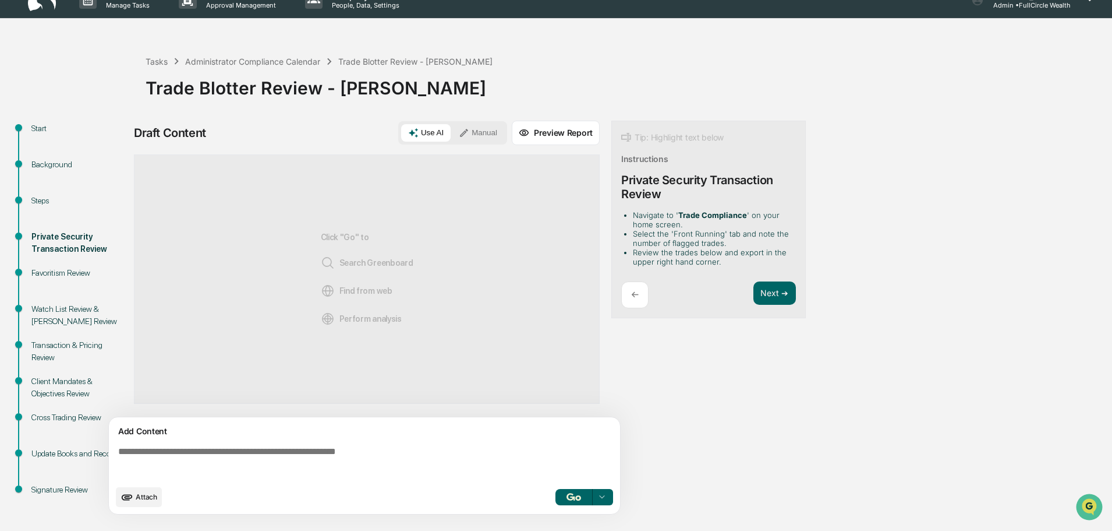
click at [482, 132] on button "Manual" at bounding box center [478, 132] width 52 height 17
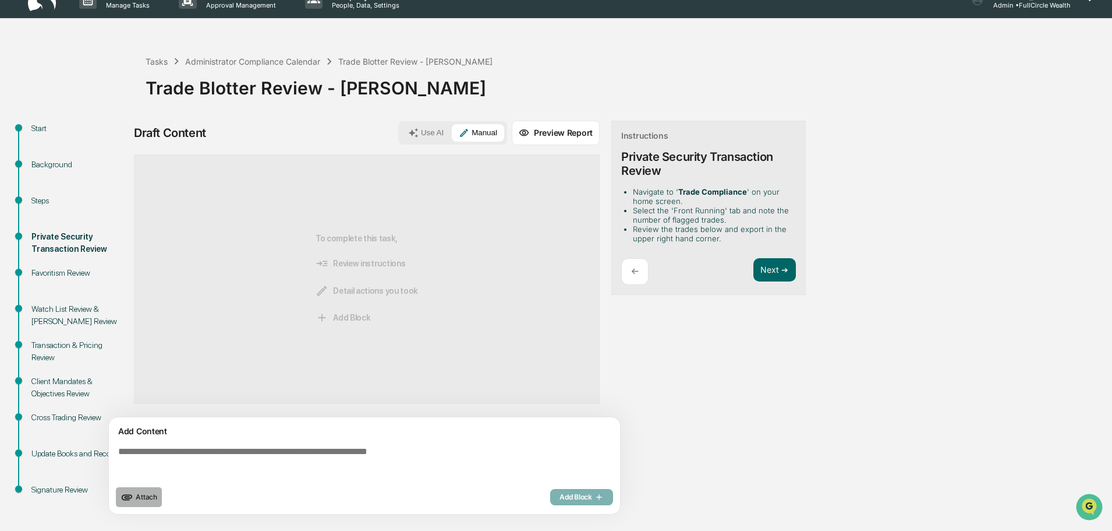
click at [138, 502] on button "Attach" at bounding box center [139, 497] width 46 height 20
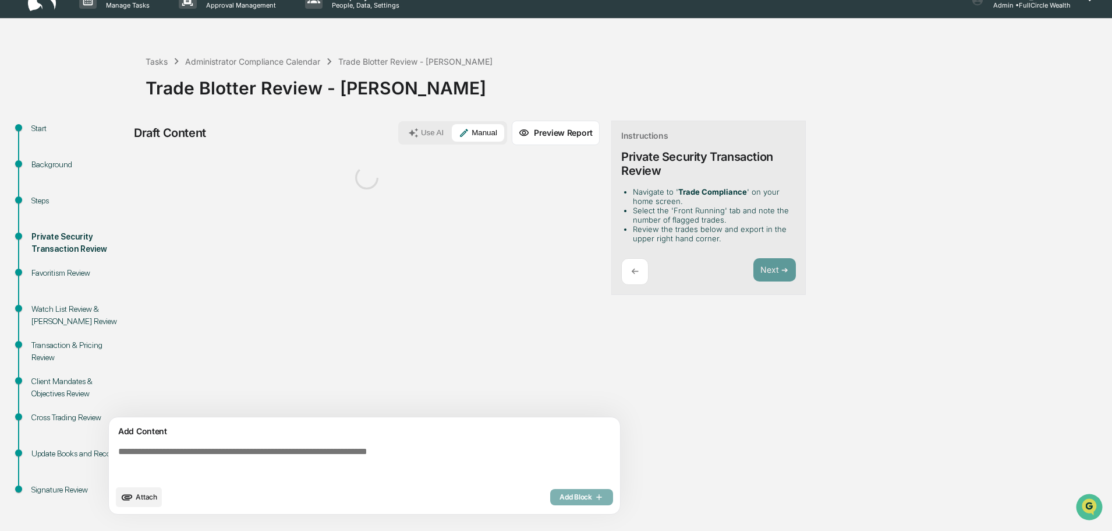
click at [135, 500] on button "Attach" at bounding box center [139, 497] width 46 height 20
click at [737, 342] on div "Draft Content Use AI Manual Preview Report Sources Add Content Attach Add Block…" at bounding box center [460, 321] width 652 height 401
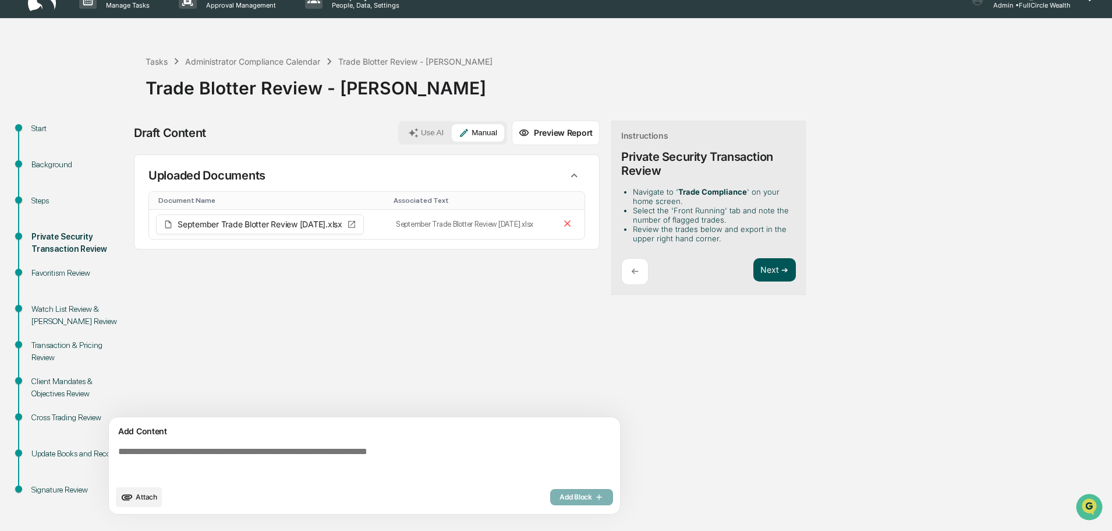
click at [789, 271] on button "Next ➔" at bounding box center [775, 270] width 43 height 24
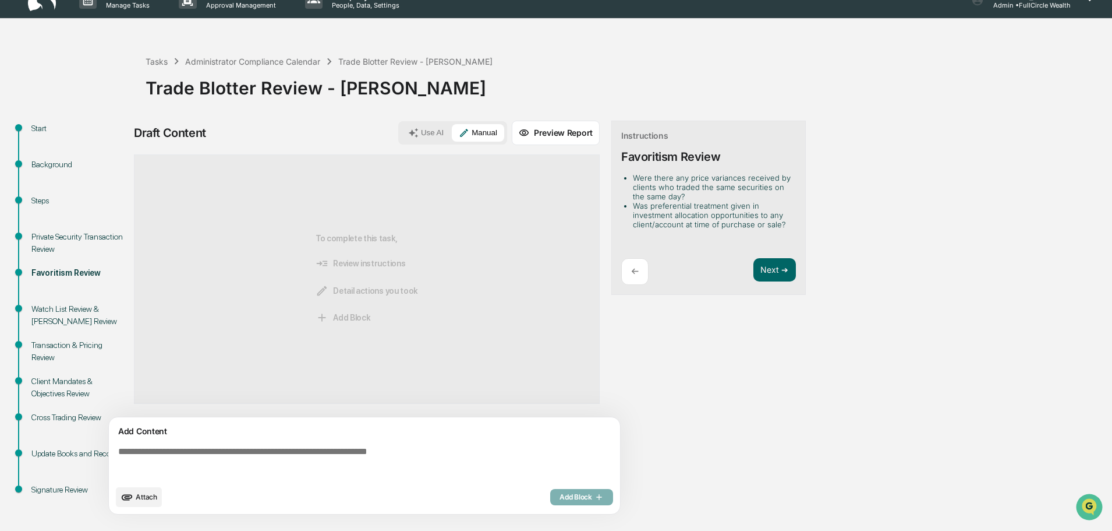
click at [414, 481] on textarea at bounding box center [367, 462] width 507 height 42
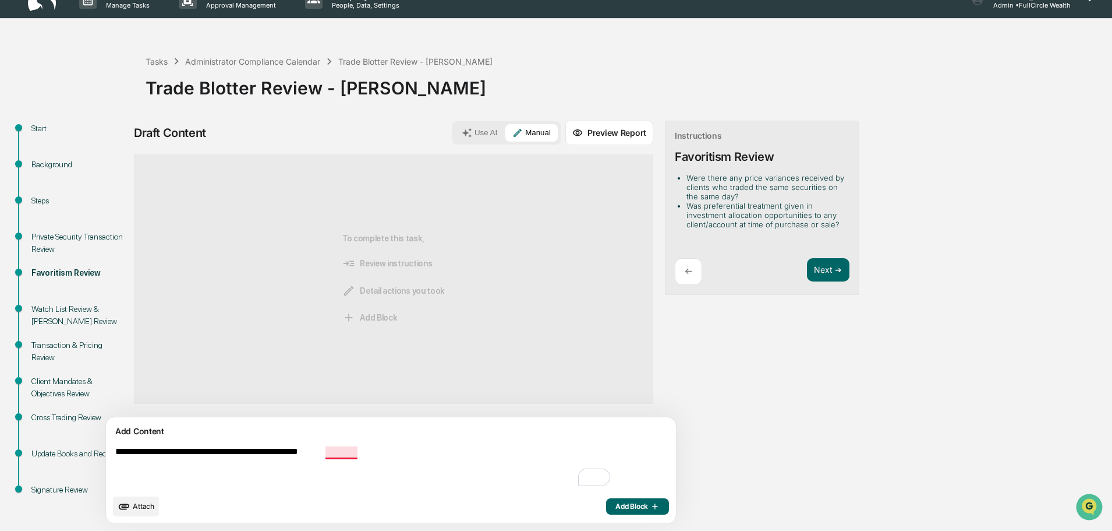
click at [345, 454] on textarea "**********" at bounding box center [364, 466] width 507 height 51
type textarea "**********"
click at [616, 509] on span "Add Block" at bounding box center [638, 505] width 44 height 9
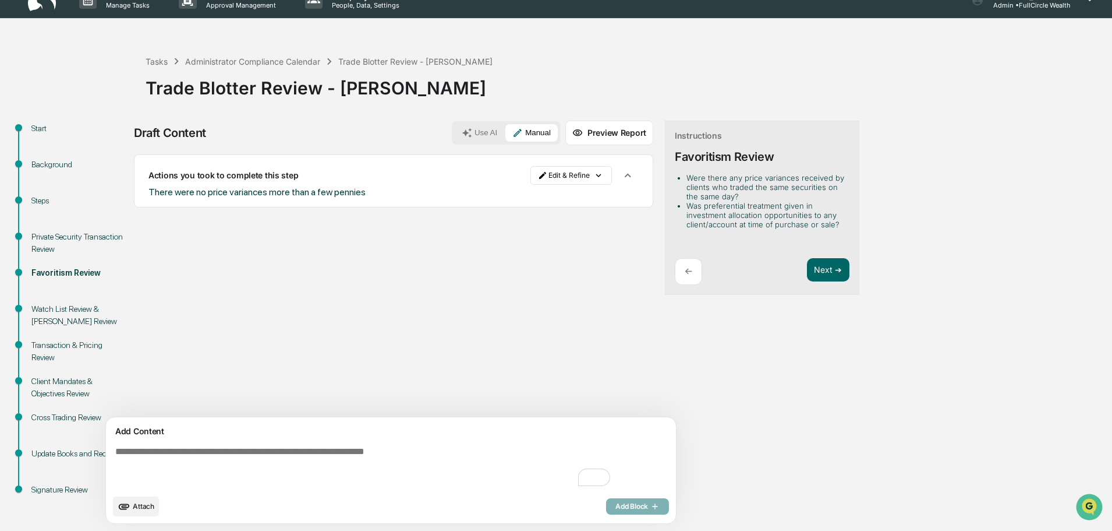
drag, startPoint x: 782, startPoint y: 266, endPoint x: 688, endPoint y: 366, distance: 137.2
click at [807, 266] on button "Next ➔" at bounding box center [828, 270] width 43 height 24
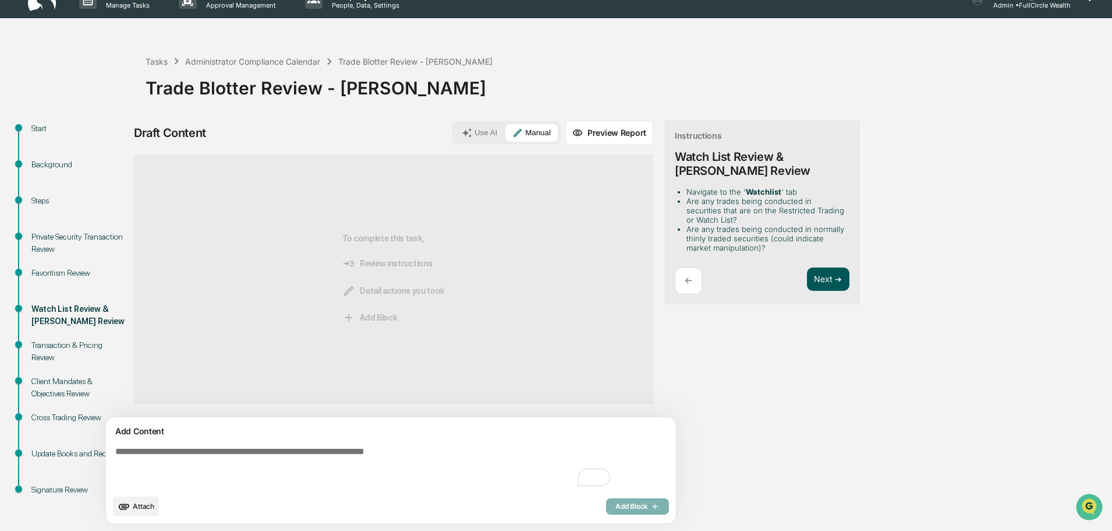
click at [807, 268] on button "Next ➔" at bounding box center [828, 279] width 43 height 24
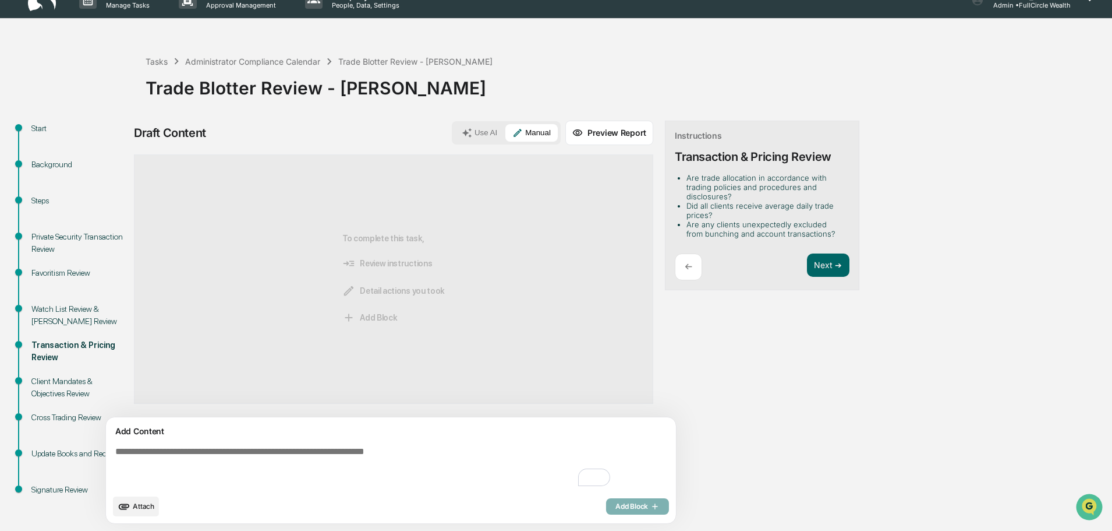
drag, startPoint x: 637, startPoint y: 271, endPoint x: 526, endPoint y: 367, distance: 147.4
click at [685, 271] on p "←" at bounding box center [689, 266] width 8 height 11
click at [286, 458] on textarea "To enrich screen reader interactions, please activate Accessibility in Grammarl…" at bounding box center [364, 466] width 507 height 51
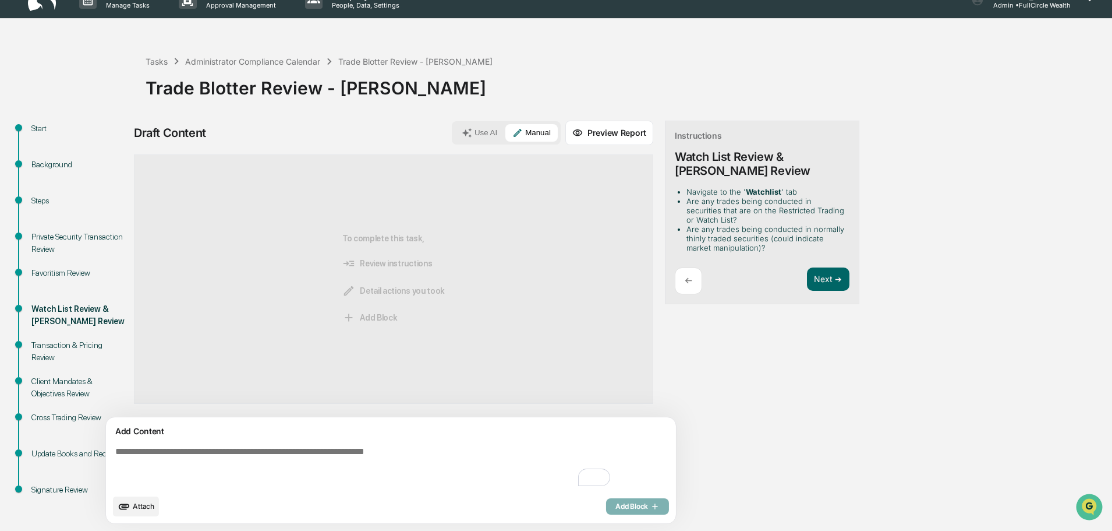
click at [401, 449] on textarea "To enrich screen reader interactions, please activate Accessibility in Grammarl…" at bounding box center [364, 466] width 507 height 51
drag, startPoint x: 257, startPoint y: 450, endPoint x: 112, endPoint y: 461, distance: 145.5
click at [112, 461] on div "**********" at bounding box center [391, 470] width 570 height 106
paste textarea "***** ******"
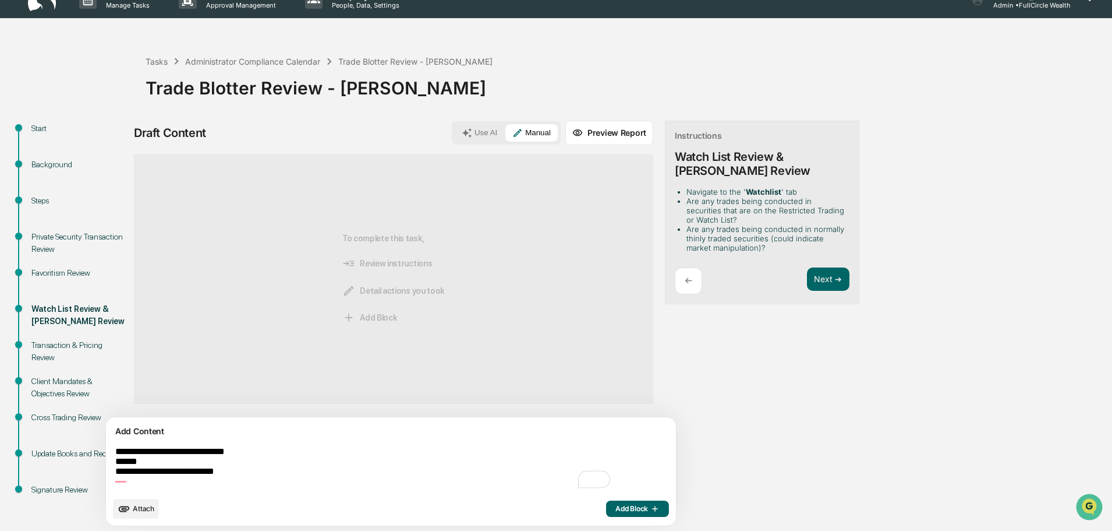
type textarea "**********"
click at [616, 508] on span "Add Block" at bounding box center [638, 508] width 44 height 9
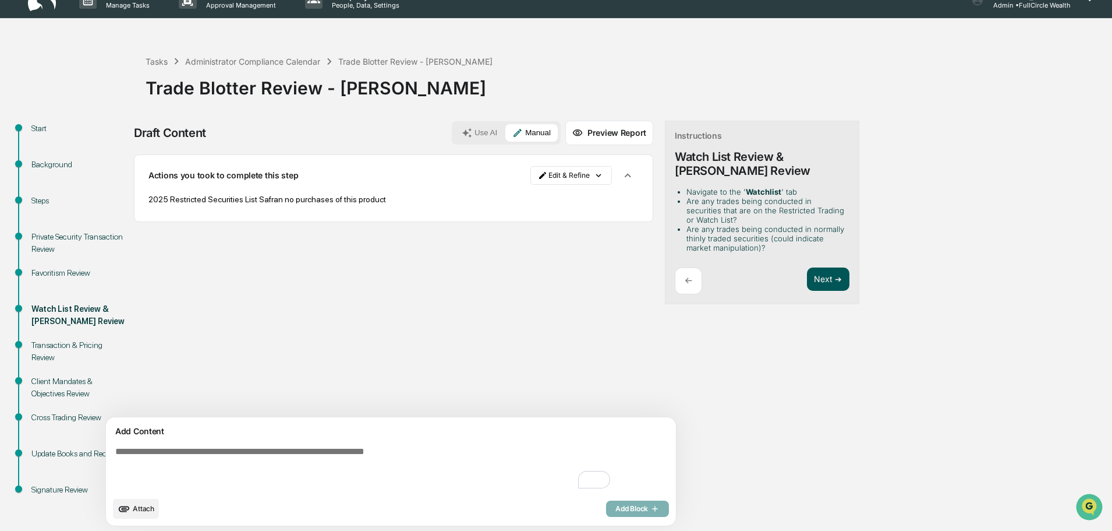
click at [807, 281] on button "Next ➔" at bounding box center [828, 279] width 43 height 24
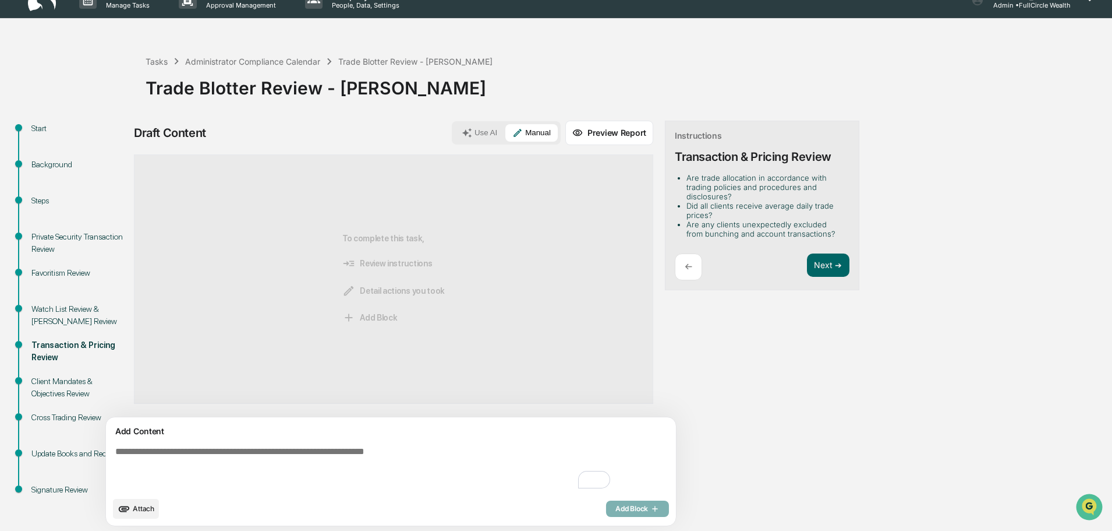
click at [398, 480] on textarea "To enrich screen reader interactions, please activate Accessibility in Grammarl…" at bounding box center [364, 468] width 507 height 54
type textarea "**********"
click at [616, 508] on span "Add Block" at bounding box center [638, 505] width 44 height 9
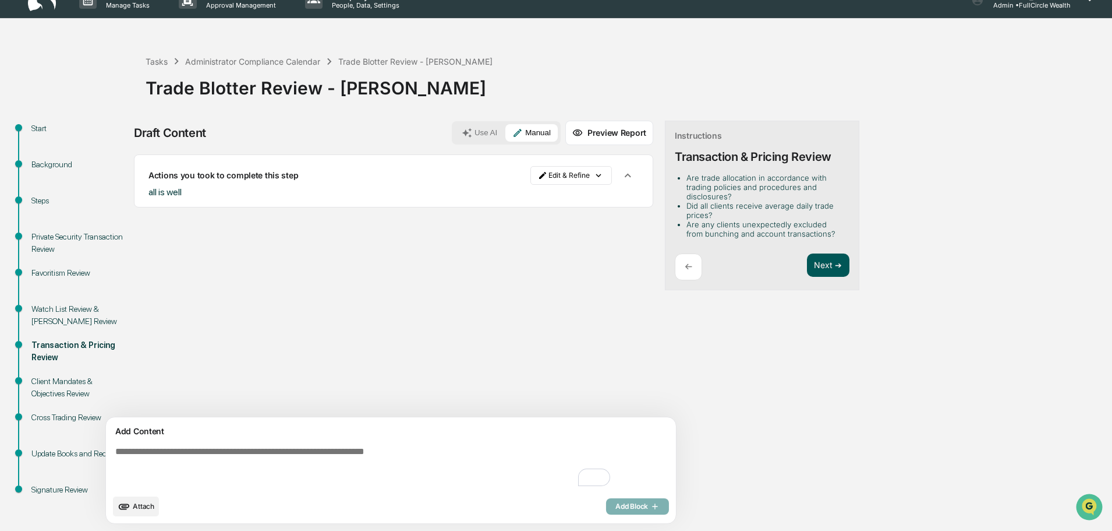
click at [807, 271] on button "Next ➔" at bounding box center [828, 265] width 43 height 24
click at [807, 263] on button "Next ➔" at bounding box center [828, 265] width 43 height 24
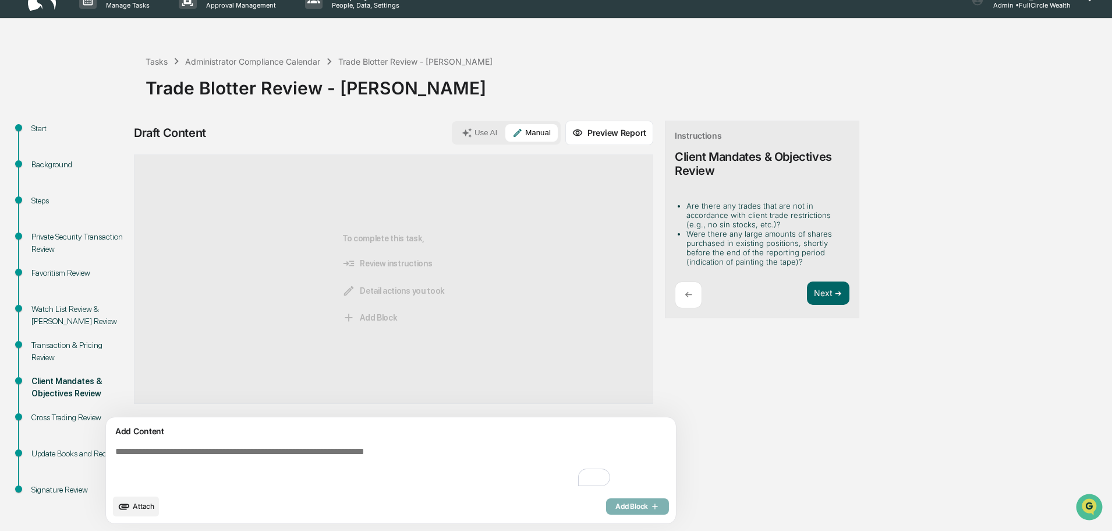
click at [355, 478] on textarea "To enrich screen reader interactions, please activate Accessibility in Grammarl…" at bounding box center [364, 466] width 507 height 51
type textarea "**"
drag, startPoint x: 569, startPoint y: 504, endPoint x: 702, endPoint y: 375, distance: 185.3
click at [616, 503] on span "Add Block" at bounding box center [638, 505] width 44 height 9
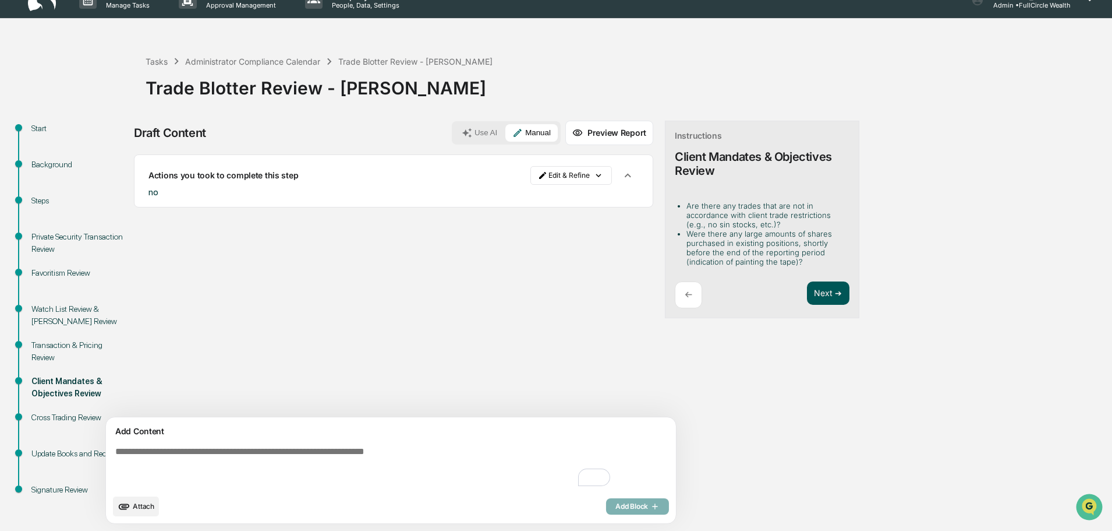
click at [807, 296] on button "Next ➔" at bounding box center [828, 293] width 43 height 24
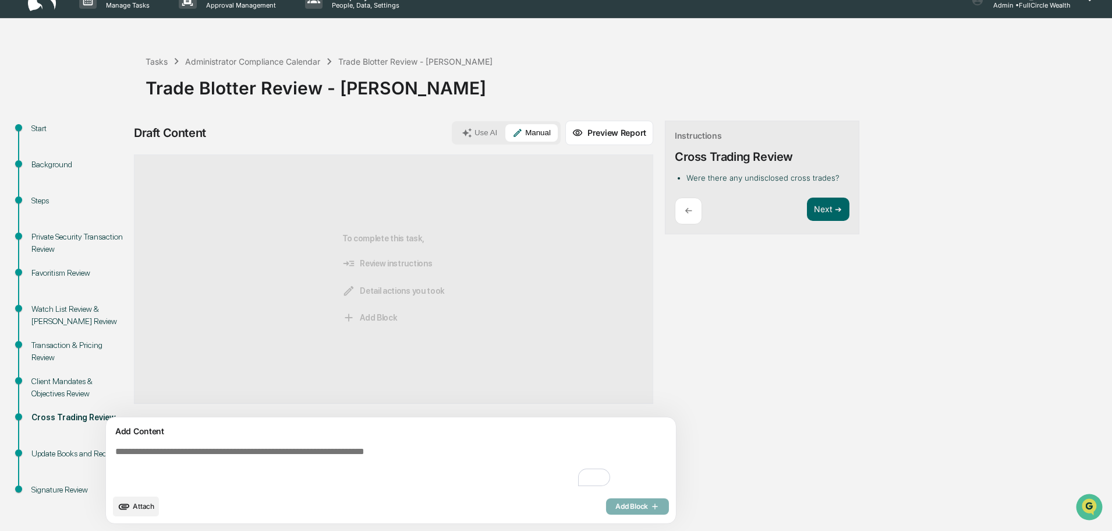
click at [781, 294] on div "Draft Content Use AI Manual Preview Report Sources To complete this task, Revie…" at bounding box center [460, 326] width 652 height 410
click at [323, 467] on textarea "To enrich screen reader interactions, please activate Accessibility in Grammarl…" at bounding box center [364, 466] width 507 height 51
type textarea "**"
click at [807, 205] on button "Next ➔" at bounding box center [828, 209] width 43 height 24
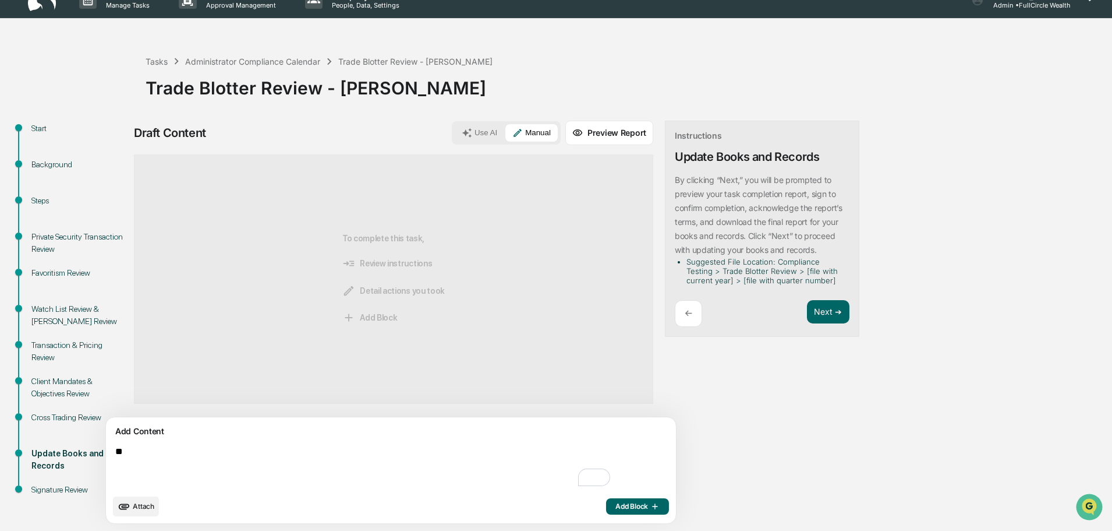
click at [685, 311] on p "←" at bounding box center [689, 313] width 8 height 11
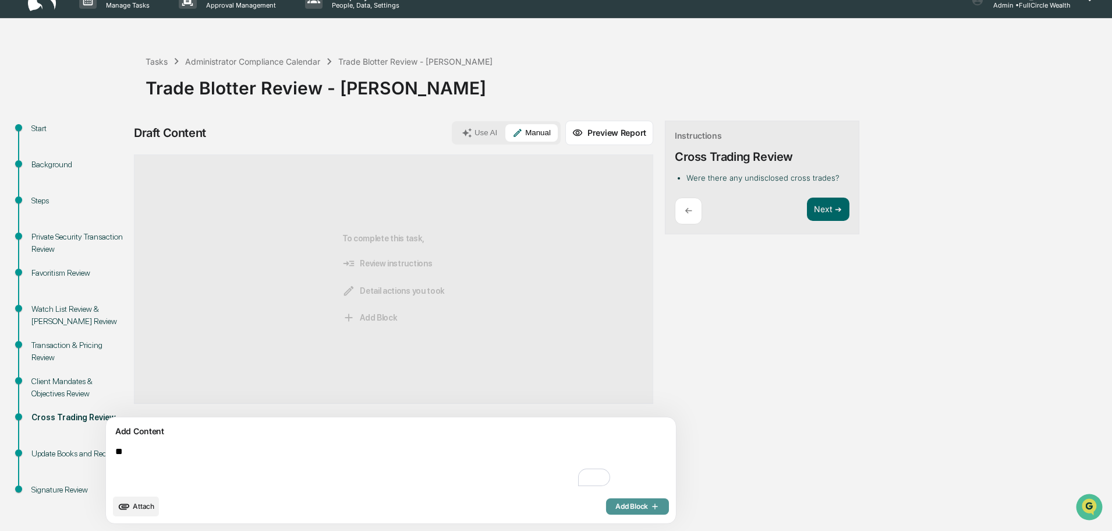
drag, startPoint x: 579, startPoint y: 506, endPoint x: 651, endPoint y: 363, distance: 159.4
click at [616, 504] on span "Add Block" at bounding box center [638, 505] width 44 height 9
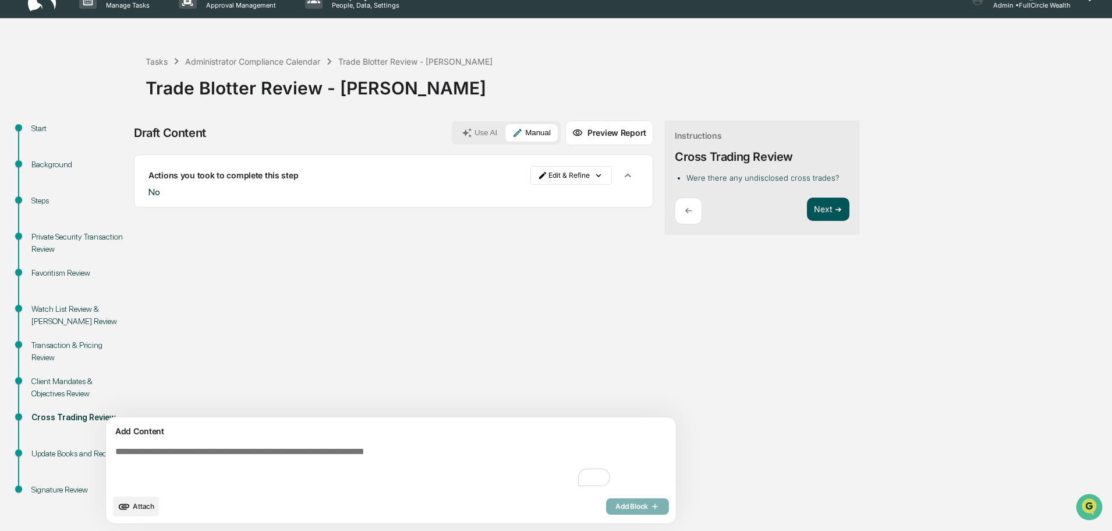
click at [807, 210] on button "Next ➔" at bounding box center [828, 209] width 43 height 24
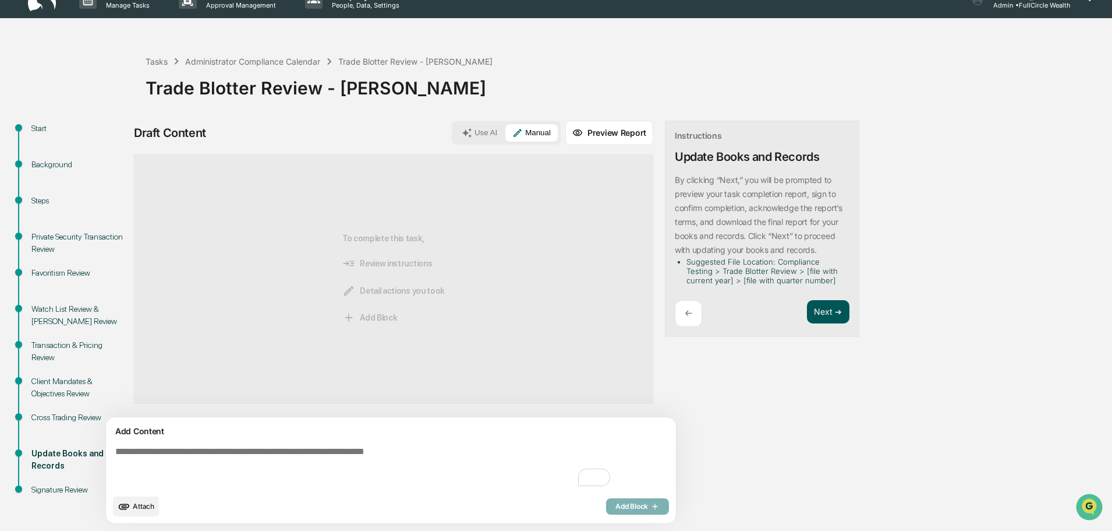
click at [807, 308] on button "Next ➔" at bounding box center [828, 312] width 43 height 24
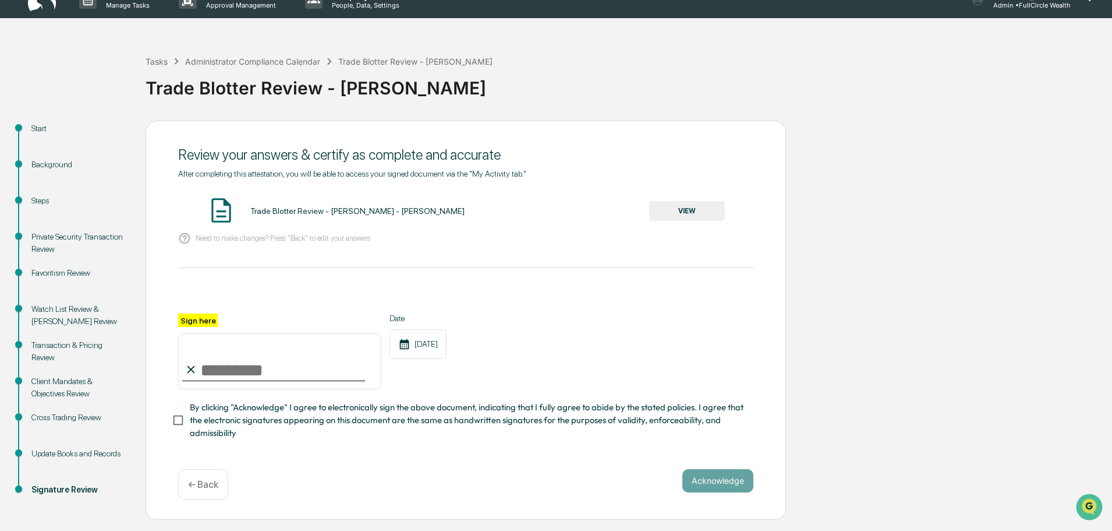
click at [680, 212] on button "VIEW" at bounding box center [687, 211] width 76 height 20
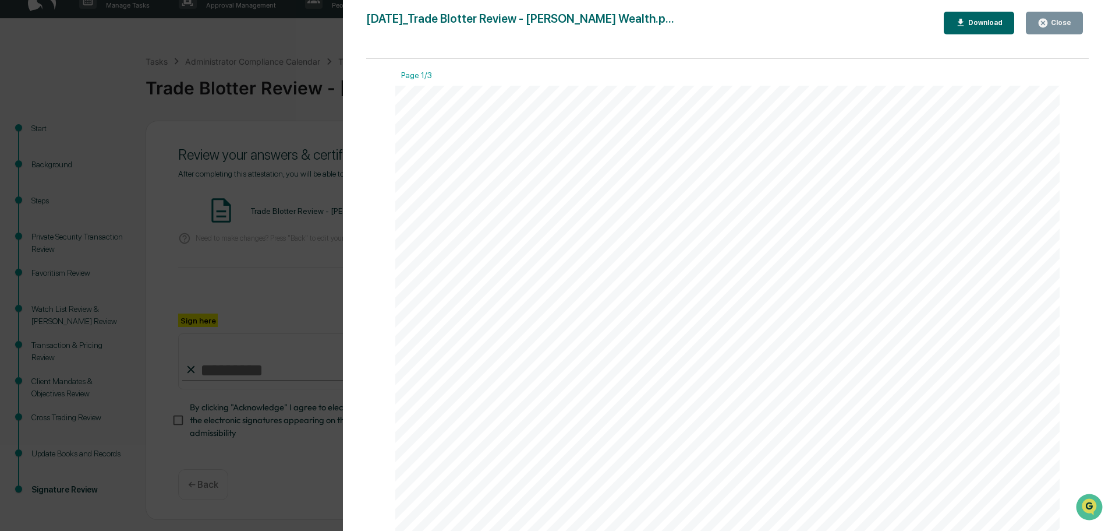
click at [1054, 19] on div "Close" at bounding box center [1060, 23] width 23 height 8
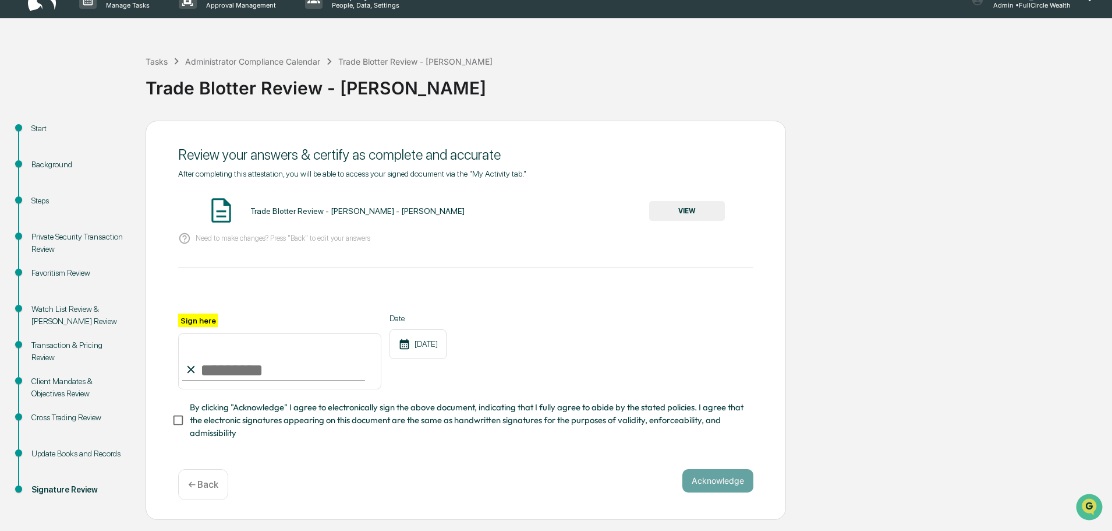
click at [315, 359] on input "Sign here" at bounding box center [279, 361] width 203 height 56
type input "**********"
click at [729, 482] on button "Acknowledge" at bounding box center [718, 480] width 71 height 23
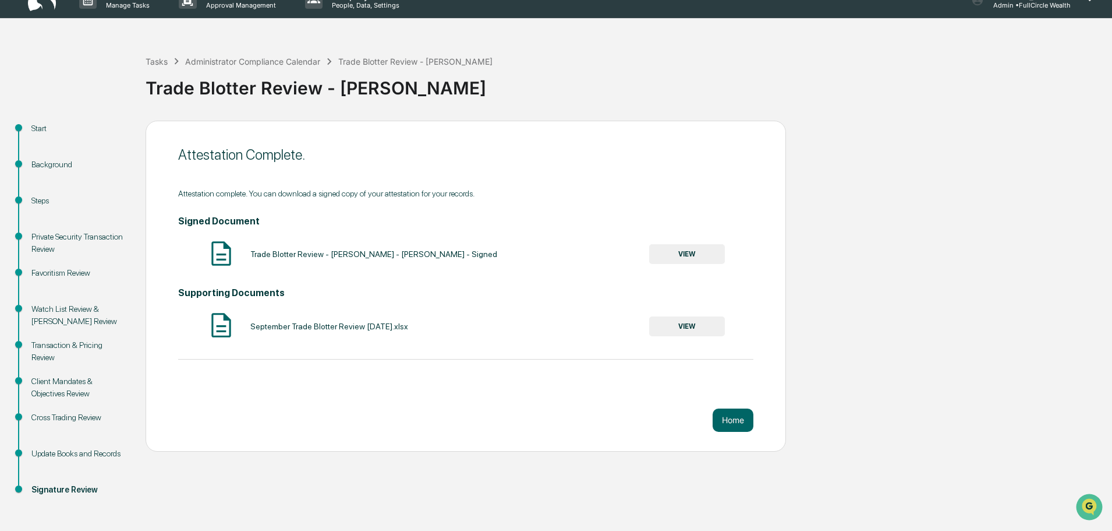
click at [688, 263] on button "VIEW" at bounding box center [687, 254] width 76 height 20
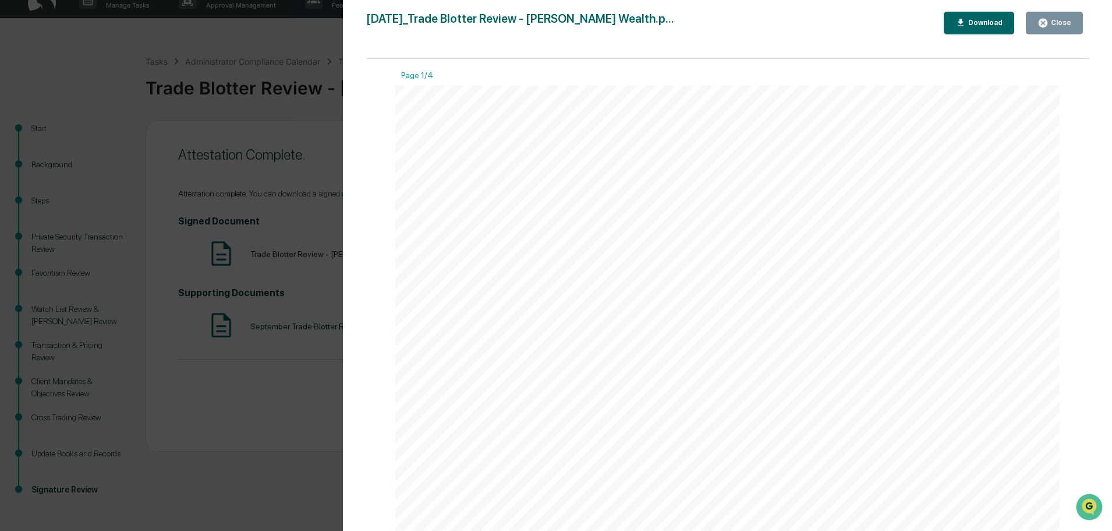
click at [985, 22] on div "Download" at bounding box center [984, 23] width 37 height 8
